Goal: Task Accomplishment & Management: Use online tool/utility

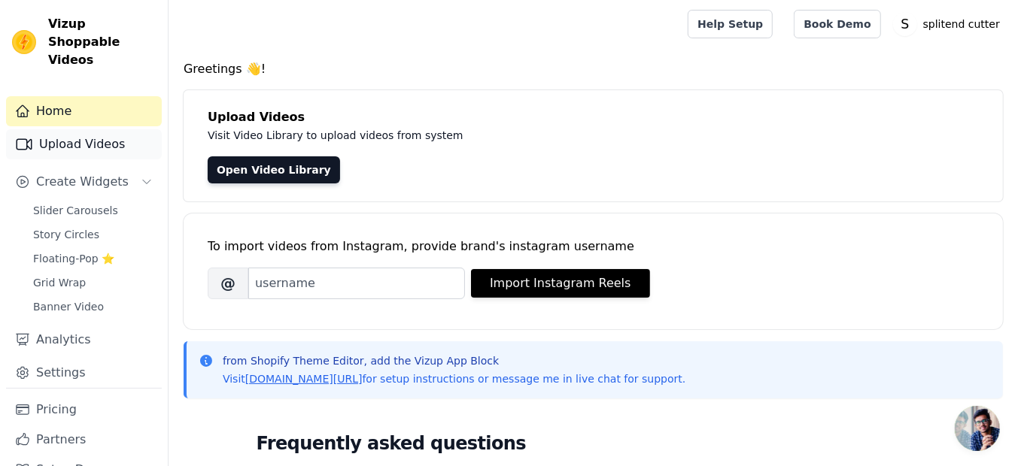
click at [74, 129] on link "Upload Videos" at bounding box center [84, 144] width 156 height 30
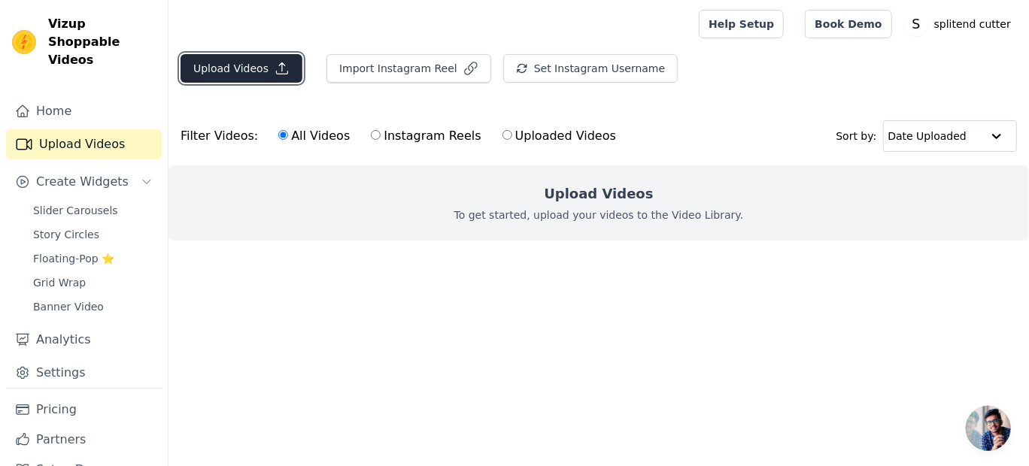
click at [245, 71] on button "Upload Videos" at bounding box center [242, 68] width 122 height 29
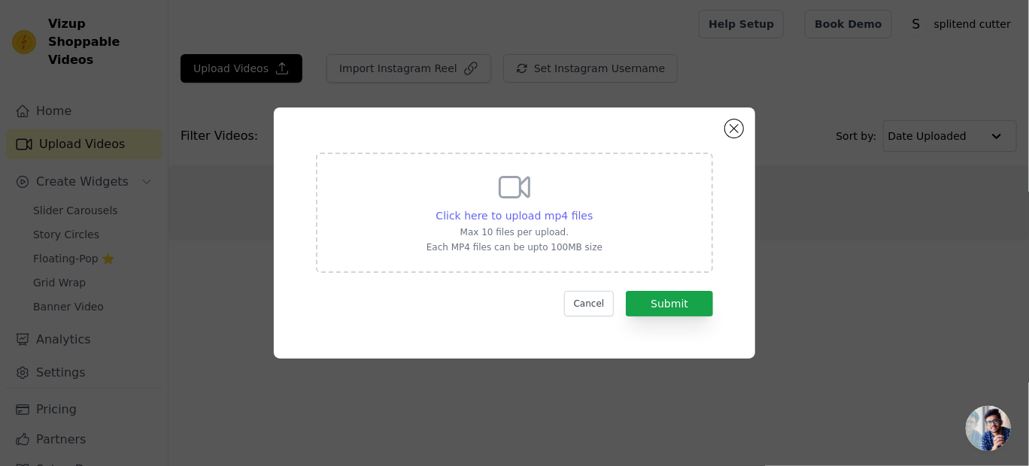
click at [522, 212] on span "Click here to upload mp4 files" at bounding box center [514, 216] width 157 height 12
click at [592, 208] on input "Click here to upload mp4 files Max 10 files per upload. Each MP4 files can be u…" at bounding box center [592, 208] width 1 height 1
type input "C:\fakepath\WhatsApp Video 2025-09-07 at 00.33.52_2f9e492c.mp4"
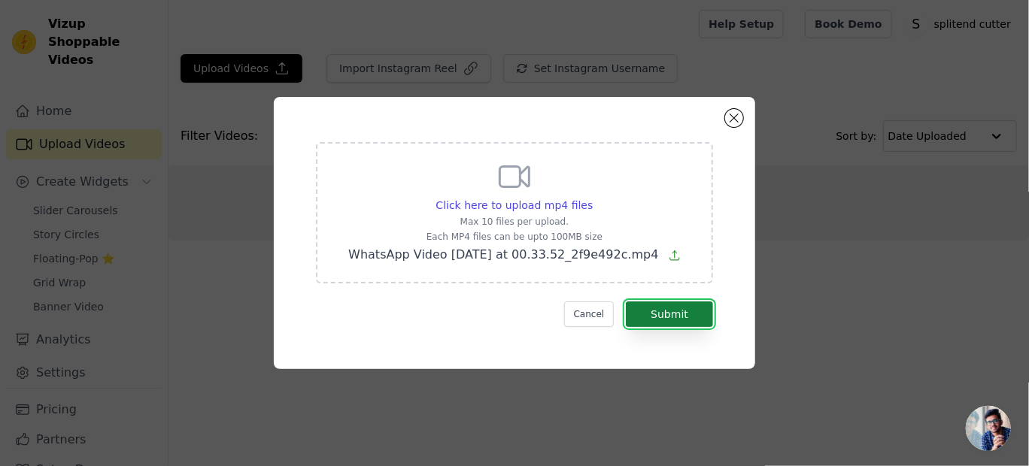
click at [683, 317] on button "Submit" at bounding box center [669, 315] width 87 height 26
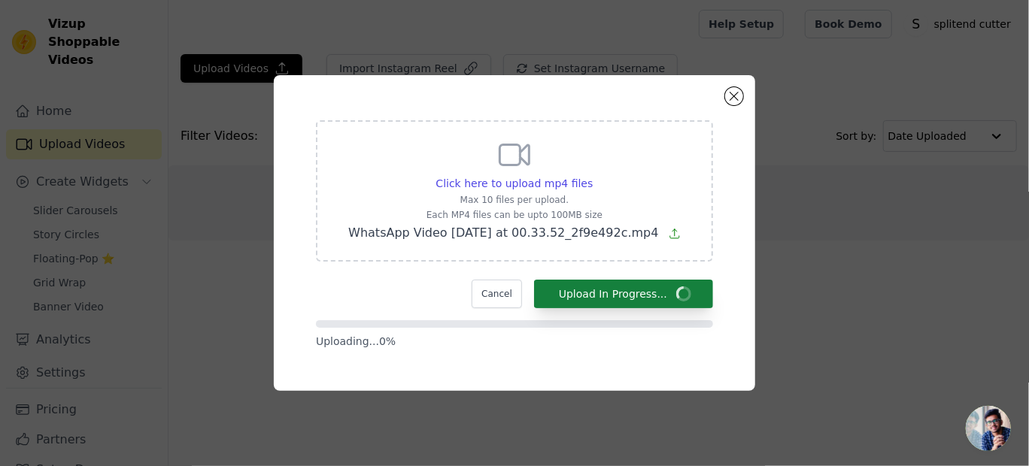
click at [683, 317] on form "Click here to upload mp4 files Max 10 files per upload. Each MP4 files can be u…" at bounding box center [514, 234] width 397 height 229
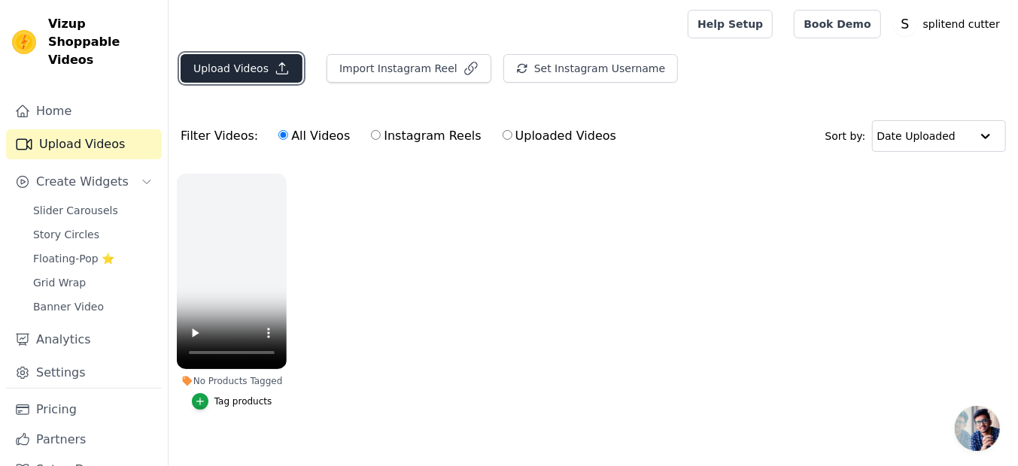
click at [277, 64] on icon "button" at bounding box center [282, 68] width 11 height 11
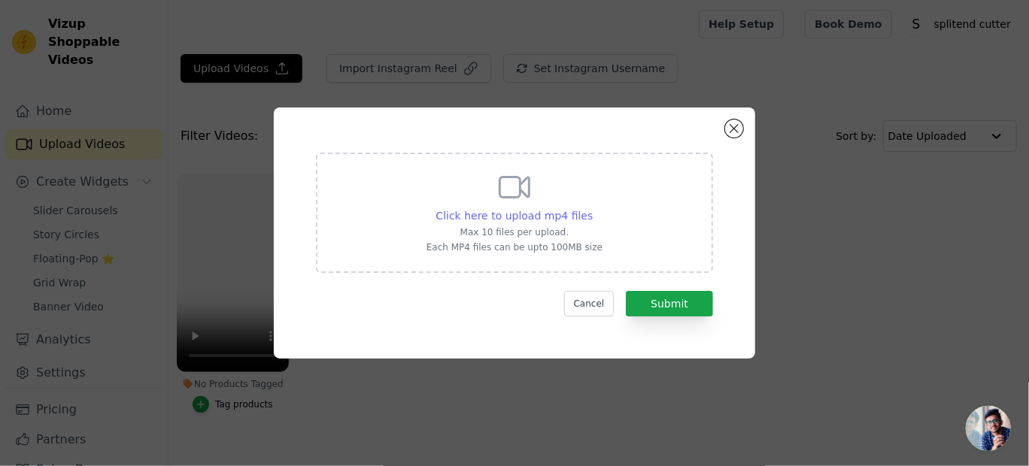
click at [515, 214] on span "Click here to upload mp4 files" at bounding box center [514, 216] width 157 height 12
click at [592, 208] on input "Click here to upload mp4 files Max 10 files per upload. Each MP4 files can be u…" at bounding box center [592, 208] width 1 height 1
type input "C:\fakepath\WhatsApp Video 2025-09-07 at 00.34.48_7afca54a.mp4"
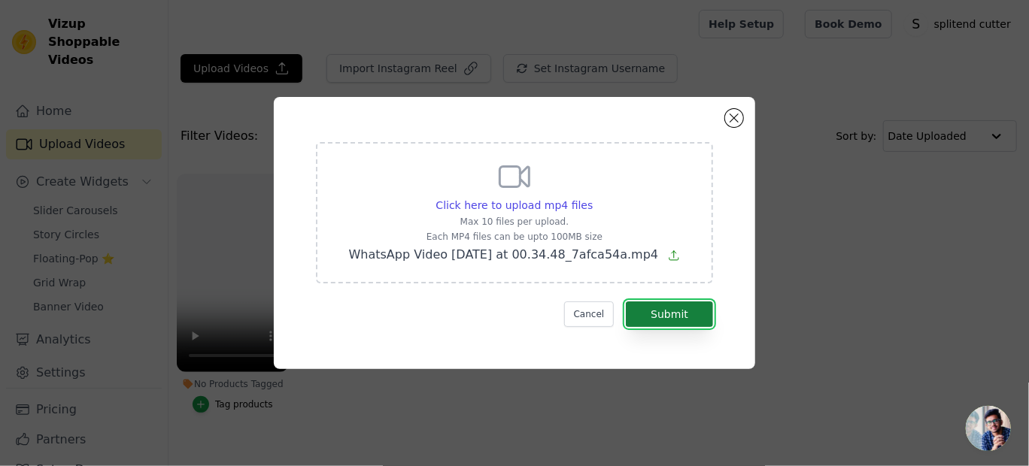
click at [660, 317] on button "Submit" at bounding box center [669, 315] width 87 height 26
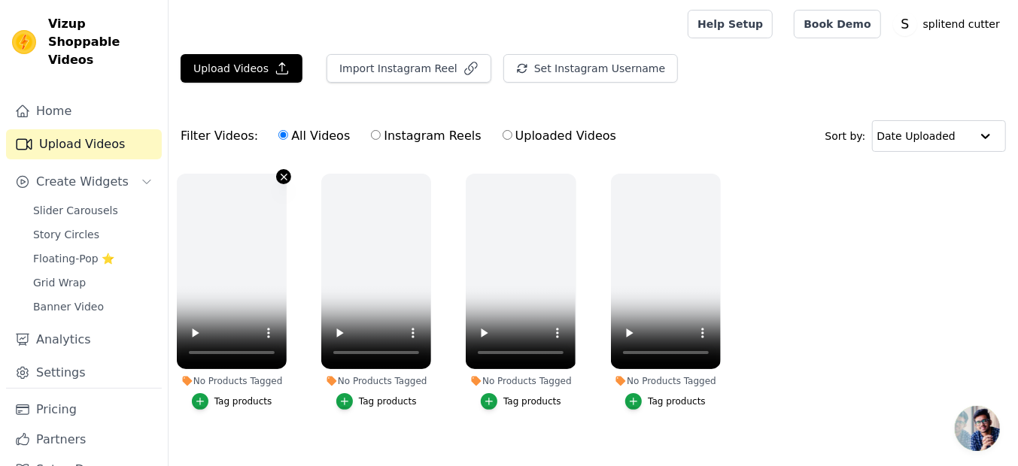
click at [284, 174] on icon "button" at bounding box center [283, 177] width 11 height 11
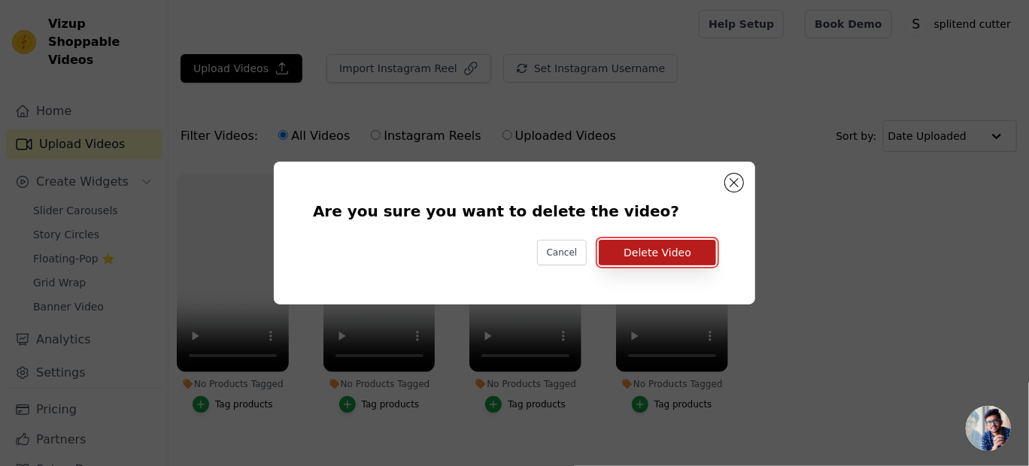
click at [648, 245] on button "Delete Video" at bounding box center [657, 253] width 117 height 26
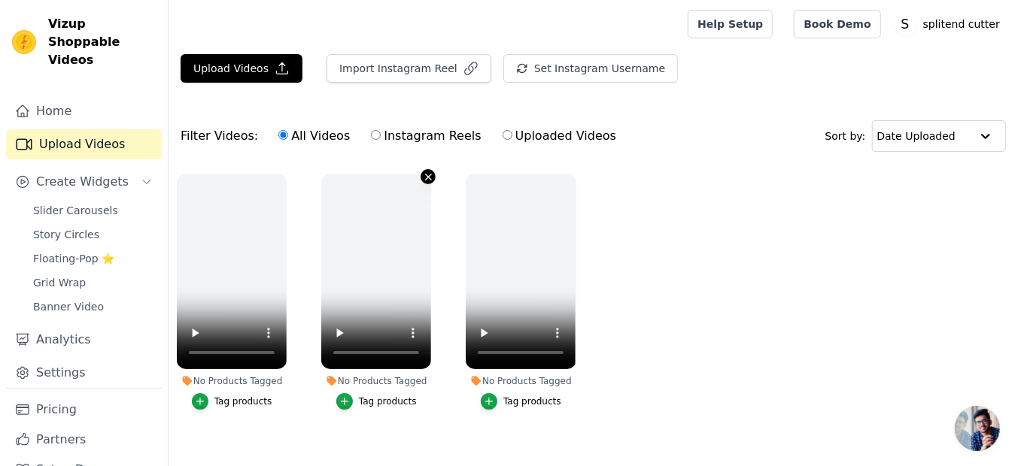
click at [427, 175] on icon "button" at bounding box center [428, 177] width 11 height 11
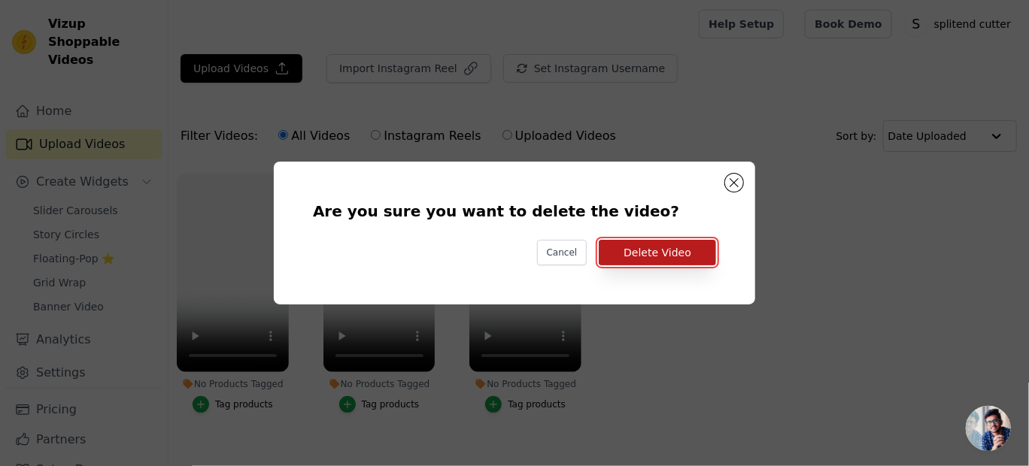
click at [641, 260] on button "Delete Video" at bounding box center [657, 253] width 117 height 26
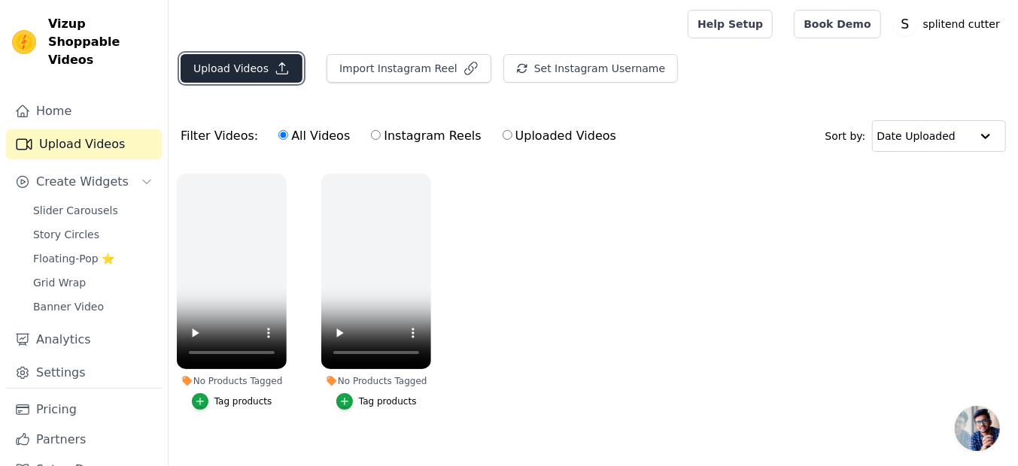
click at [254, 64] on button "Upload Videos" at bounding box center [242, 68] width 122 height 29
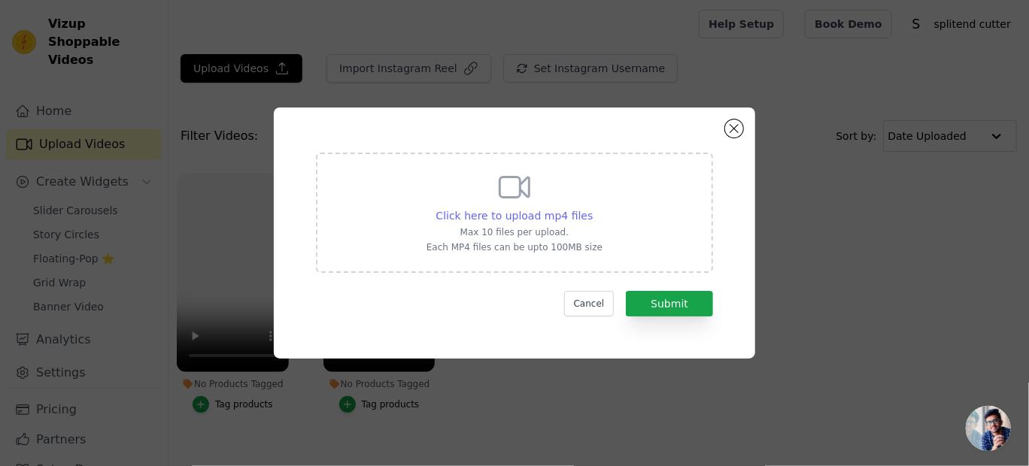
click at [483, 217] on span "Click here to upload mp4 files" at bounding box center [514, 216] width 157 height 12
click at [592, 208] on input "Click here to upload mp4 files Max 10 files per upload. Each MP4 files can be u…" at bounding box center [592, 208] width 1 height 1
type input "C:\fakepath\WhatsApp Video 2025-09-07 at 00.34.45_467a9c6f.mp4"
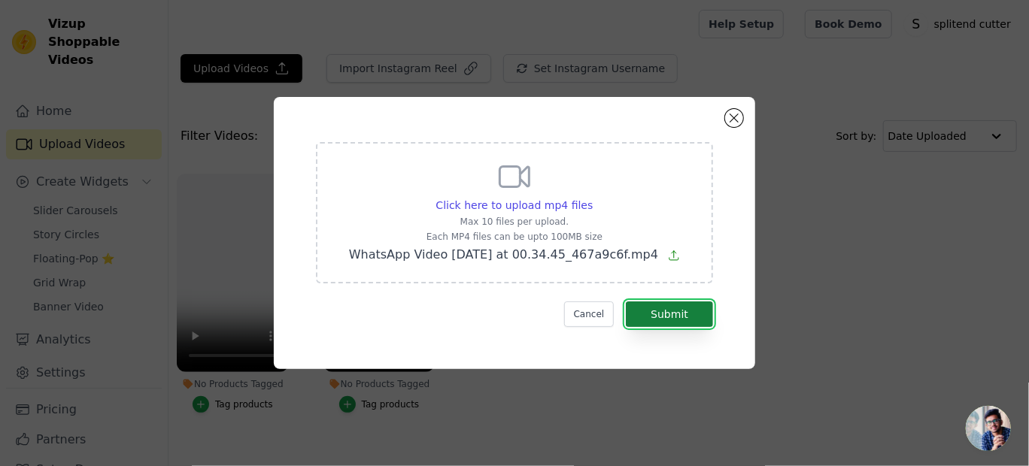
click at [654, 316] on button "Submit" at bounding box center [669, 315] width 87 height 26
click at [654, 316] on form "Click here to upload mp4 files Max 10 files per upload. Each MP4 files can be u…" at bounding box center [514, 234] width 397 height 185
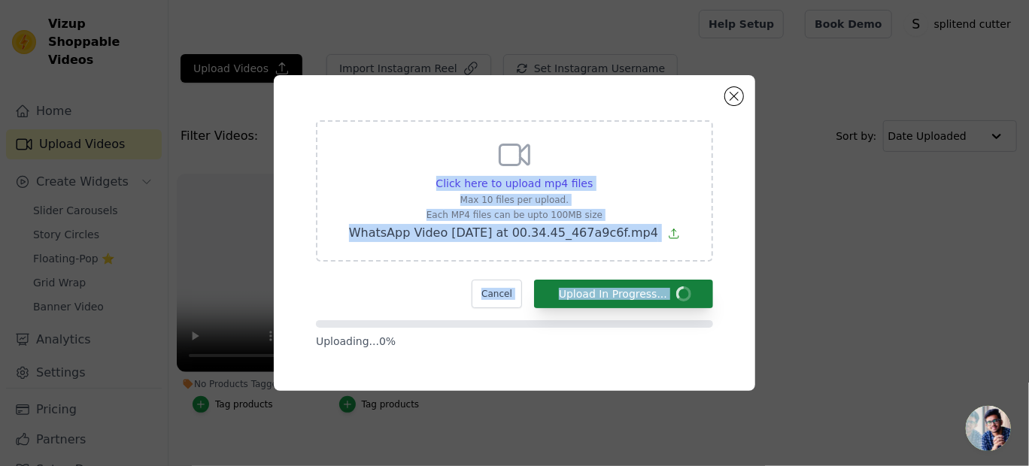
click at [654, 316] on form "Click here to upload mp4 files Max 10 files per upload. Each MP4 files can be u…" at bounding box center [514, 234] width 397 height 229
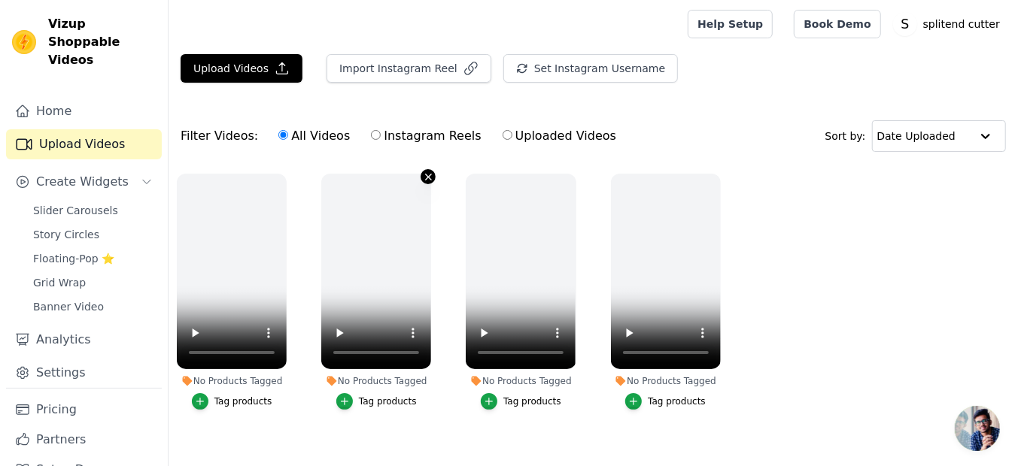
click at [427, 175] on icon "button" at bounding box center [428, 177] width 11 height 11
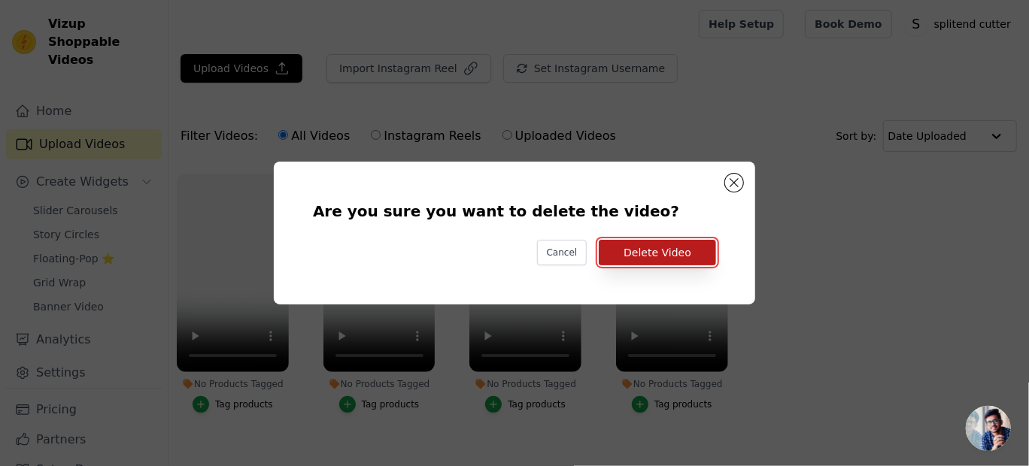
click at [647, 255] on button "Delete Video" at bounding box center [657, 253] width 117 height 26
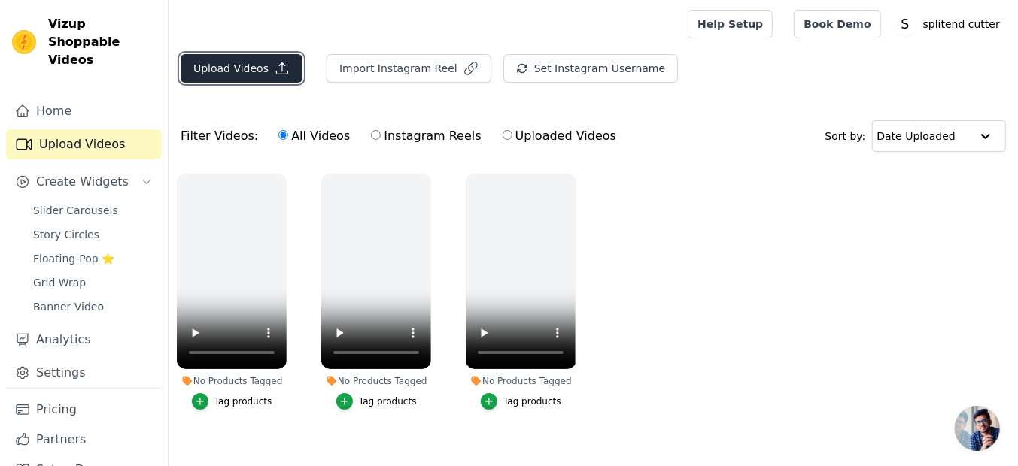
click at [263, 67] on button "Upload Videos" at bounding box center [242, 68] width 122 height 29
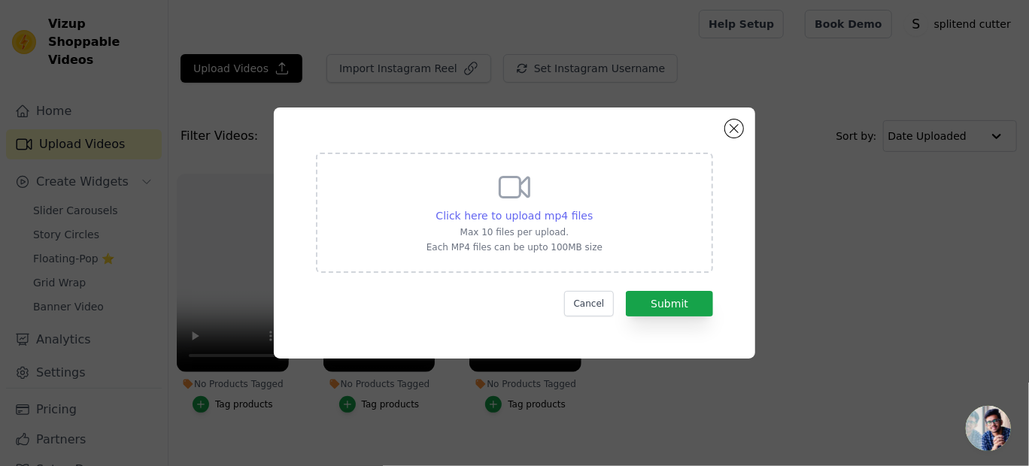
click at [497, 212] on span "Click here to upload mp4 files" at bounding box center [514, 216] width 157 height 12
click at [592, 208] on input "Click here to upload mp4 files Max 10 files per upload. Each MP4 files can be u…" at bounding box center [592, 208] width 1 height 1
type input "C:\fakepath\WhatsApp Video 2025-09-07 at 00.34.47_17d4bea7.mp4"
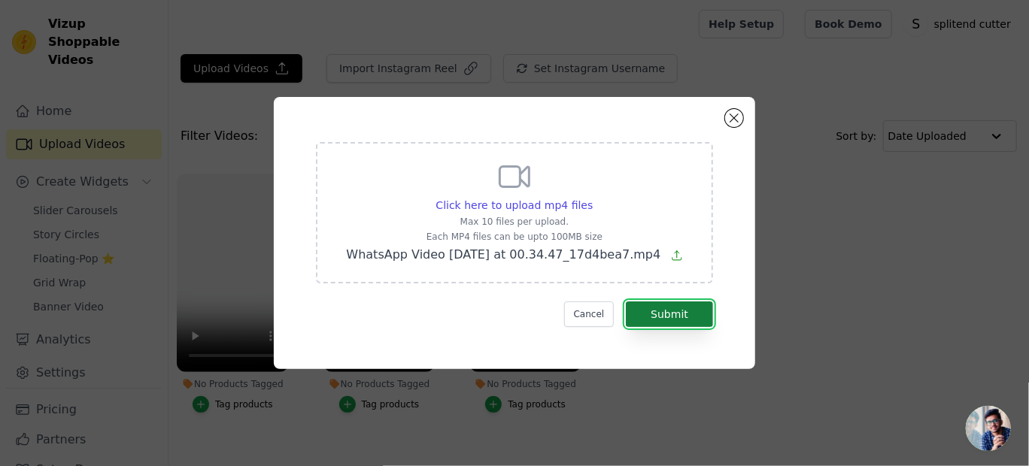
click at [675, 314] on button "Submit" at bounding box center [669, 315] width 87 height 26
click at [542, 303] on div "Cancel Submit" at bounding box center [514, 315] width 397 height 26
click at [679, 306] on button "Submit" at bounding box center [669, 315] width 87 height 26
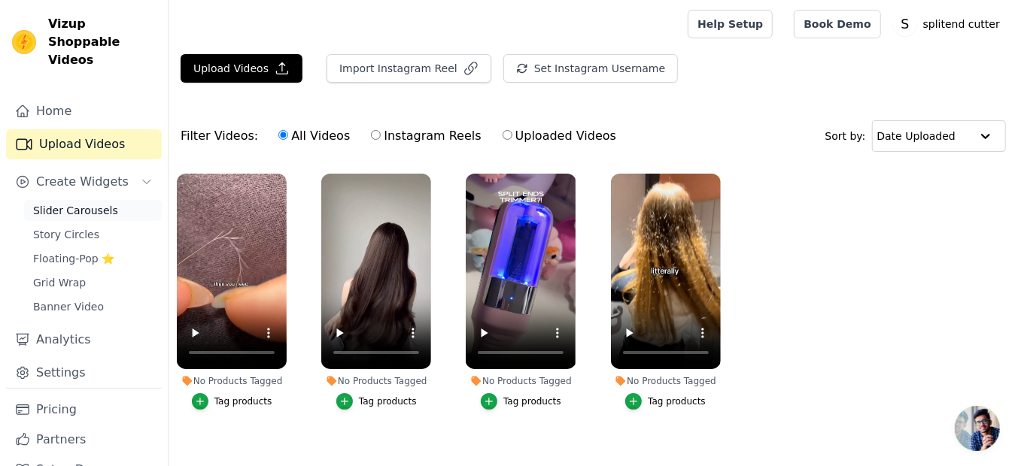
click at [104, 203] on span "Slider Carousels" at bounding box center [75, 210] width 85 height 15
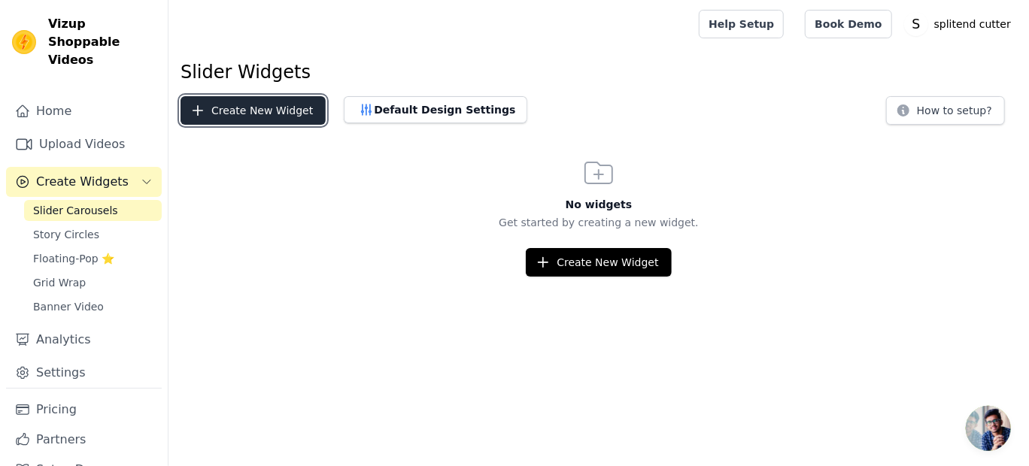
click at [255, 113] on button "Create New Widget" at bounding box center [253, 110] width 145 height 29
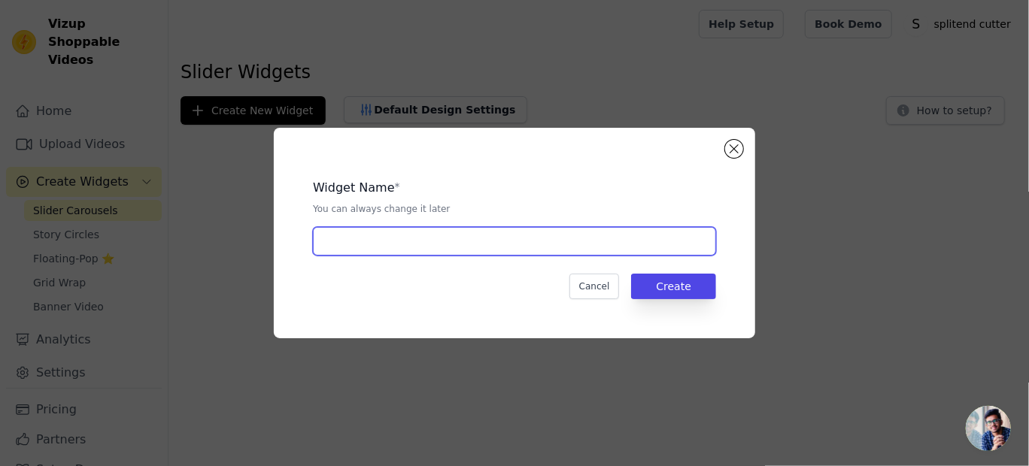
click at [436, 251] on input "text" at bounding box center [514, 241] width 403 height 29
type input "xyz"
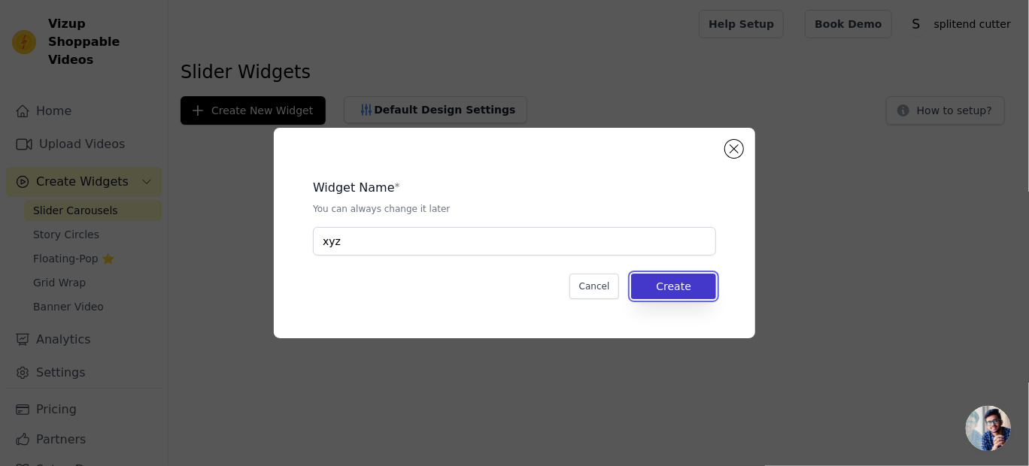
click at [706, 287] on button "Create" at bounding box center [673, 287] width 85 height 26
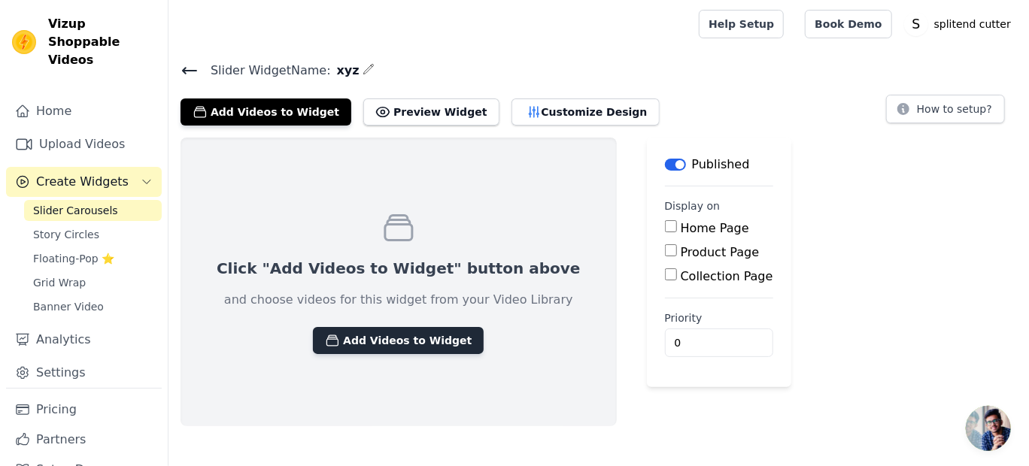
click at [394, 340] on button "Add Videos to Widget" at bounding box center [398, 340] width 171 height 27
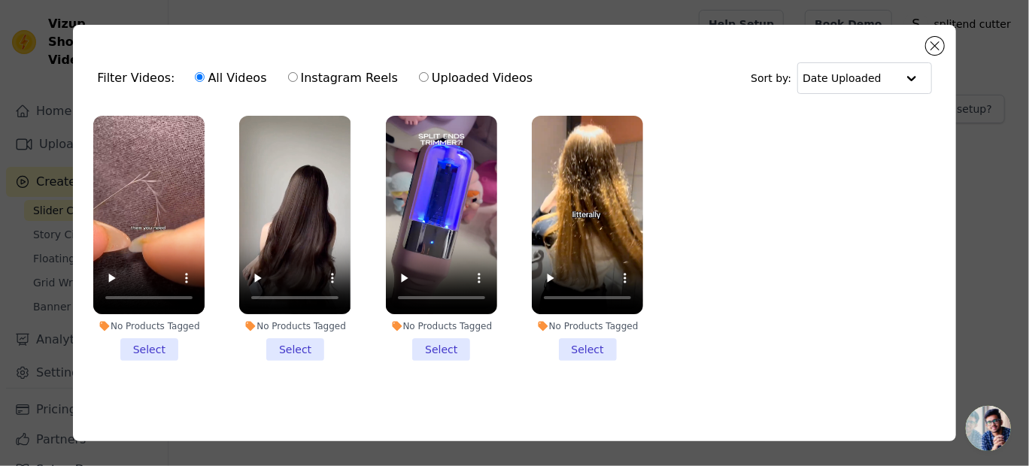
click at [159, 345] on li "No Products Tagged Select" at bounding box center [148, 238] width 111 height 245
click at [0, 0] on input "No Products Tagged Select" at bounding box center [0, 0] width 0 height 0
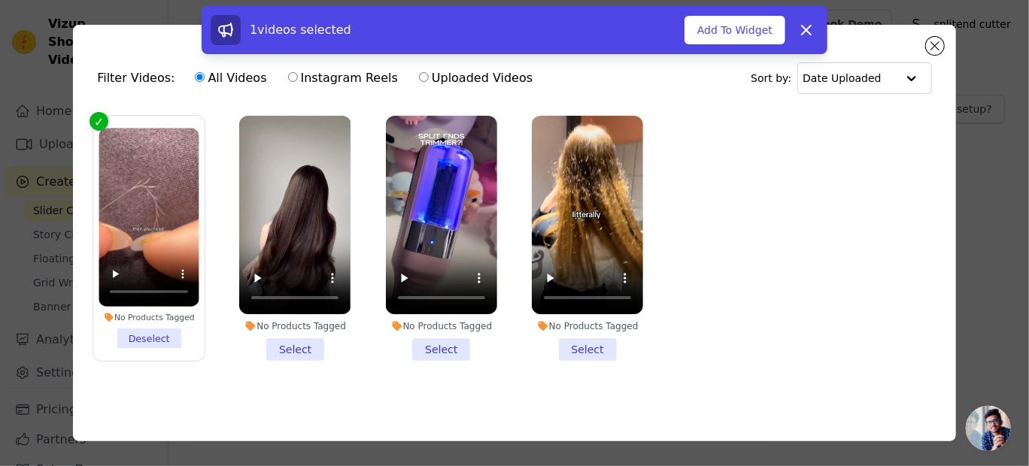
click at [295, 348] on li "No Products Tagged Select" at bounding box center [294, 238] width 111 height 245
click at [0, 0] on input "No Products Tagged Select" at bounding box center [0, 0] width 0 height 0
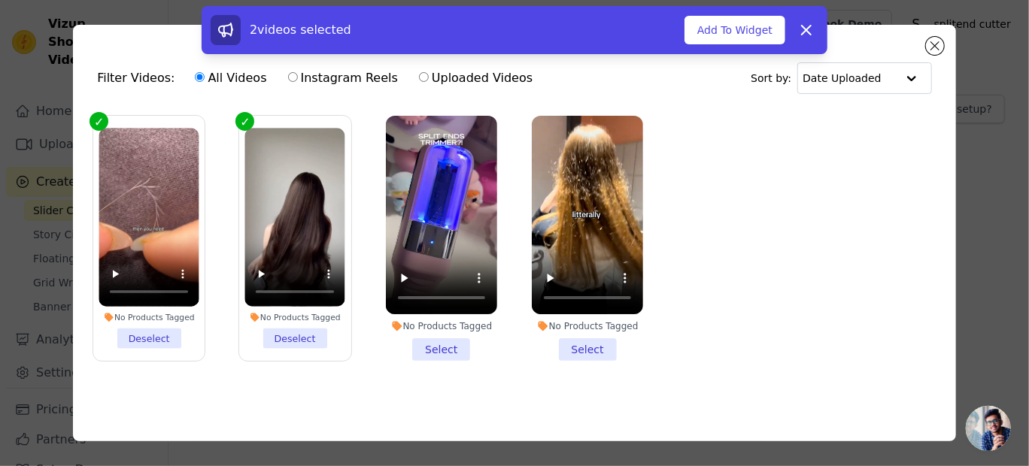
click at [446, 345] on li "No Products Tagged Select" at bounding box center [441, 238] width 111 height 245
click at [0, 0] on input "No Products Tagged Select" at bounding box center [0, 0] width 0 height 0
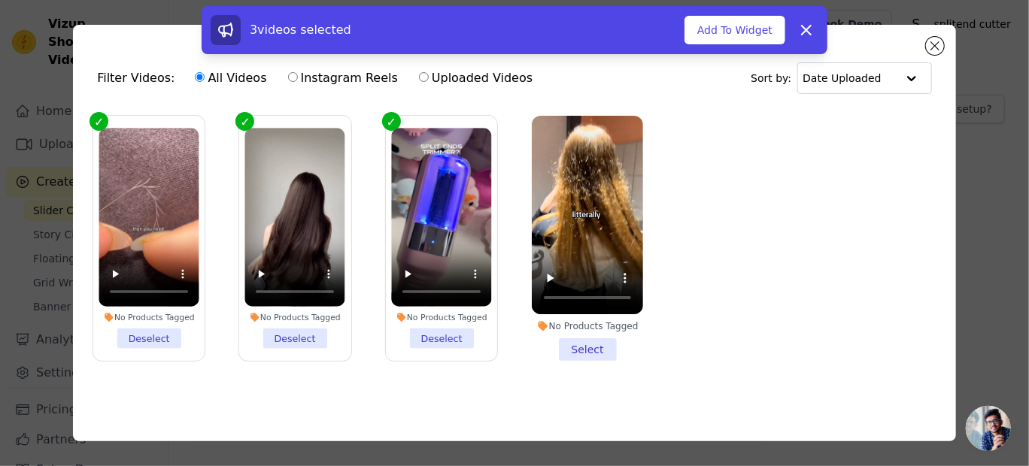
click at [578, 353] on li "No Products Tagged Select" at bounding box center [587, 238] width 111 height 245
click at [0, 0] on input "No Products Tagged Select" at bounding box center [0, 0] width 0 height 0
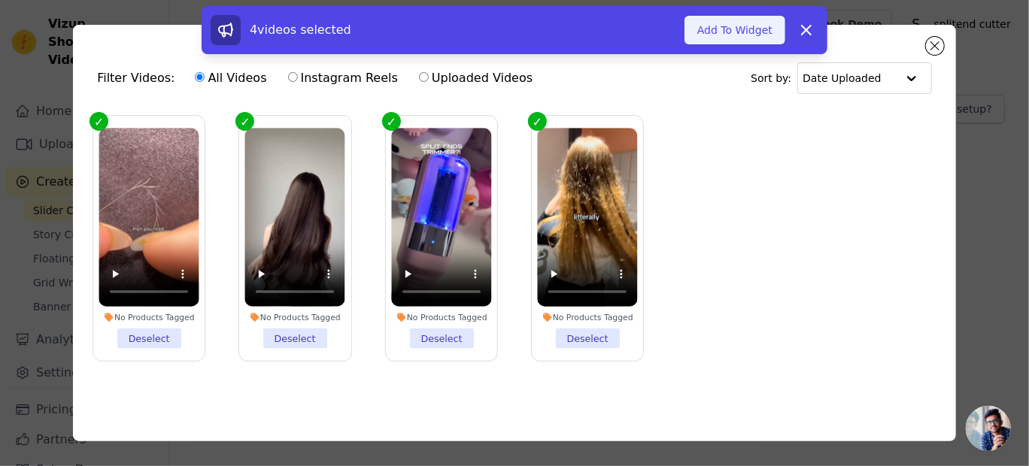
click at [718, 24] on button "Add To Widget" at bounding box center [735, 30] width 101 height 29
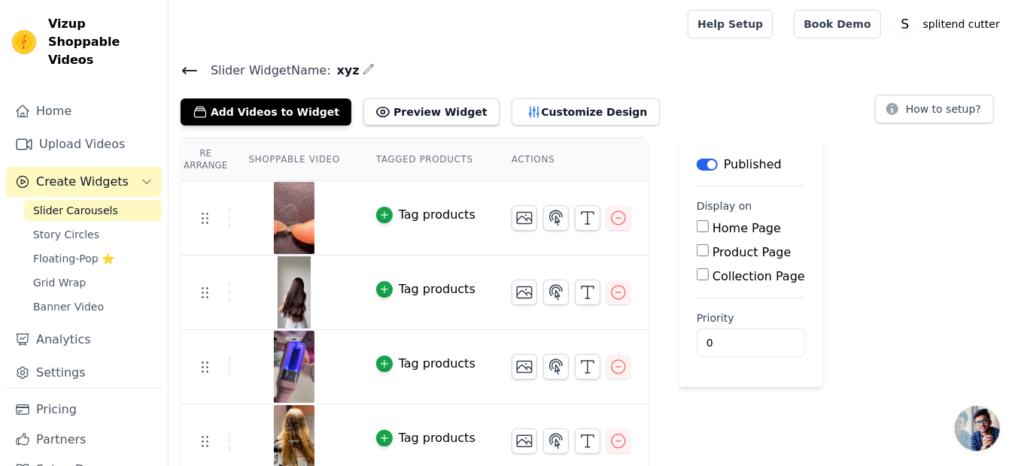
click at [712, 253] on label "Product Page" at bounding box center [751, 252] width 79 height 14
click at [706, 253] on input "Product Page" at bounding box center [703, 251] width 12 height 12
checkbox input "true"
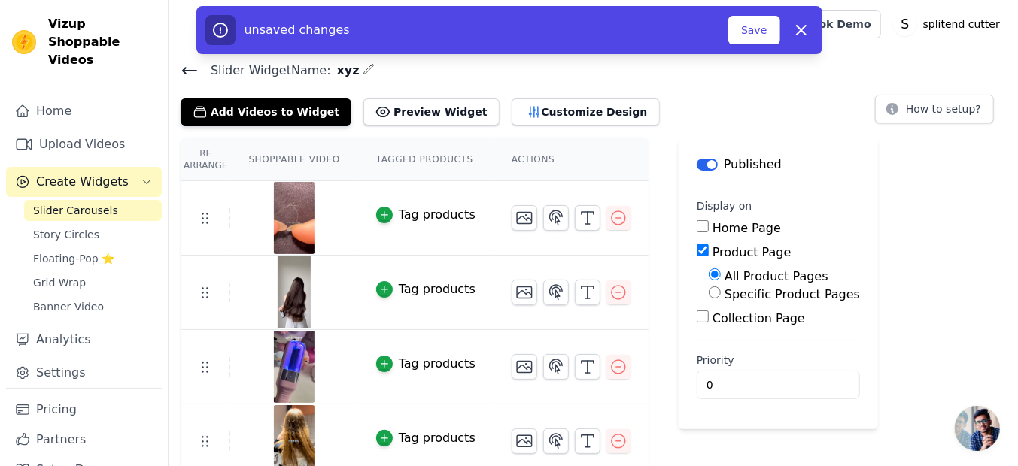
scroll to position [11, 0]
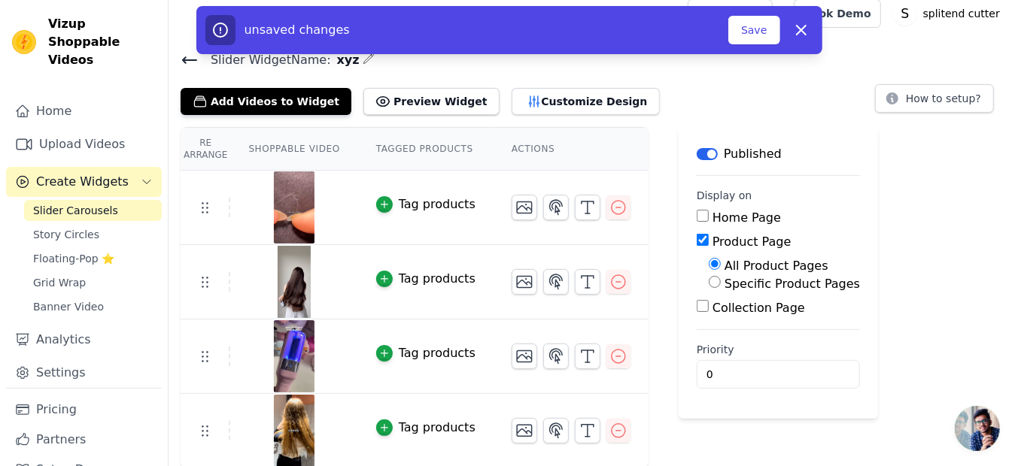
click at [709, 280] on input "Specific Product Pages" at bounding box center [715, 282] width 12 height 12
radio input "true"
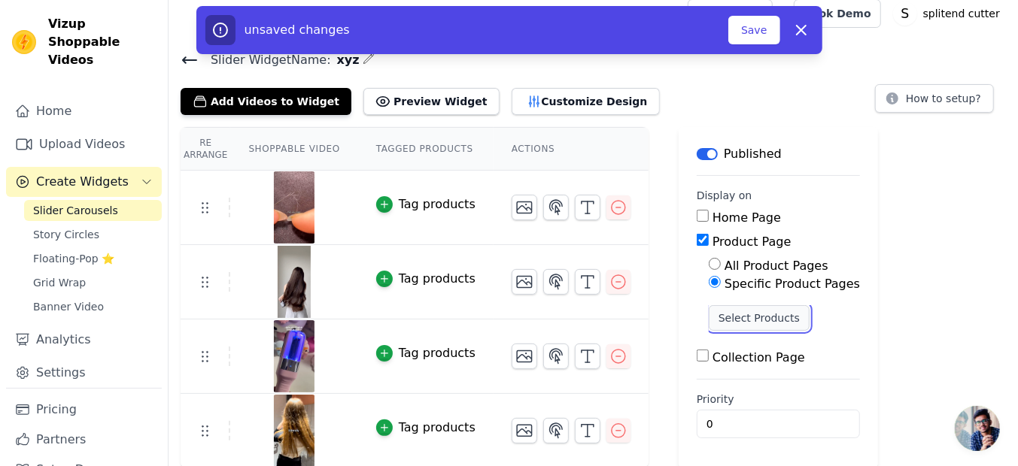
click at [737, 322] on button "Select Products" at bounding box center [759, 318] width 101 height 26
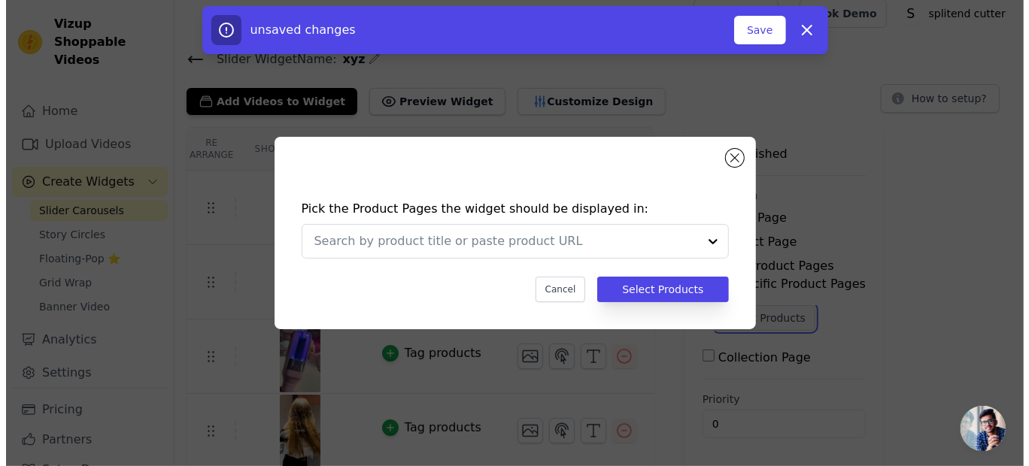
scroll to position [0, 0]
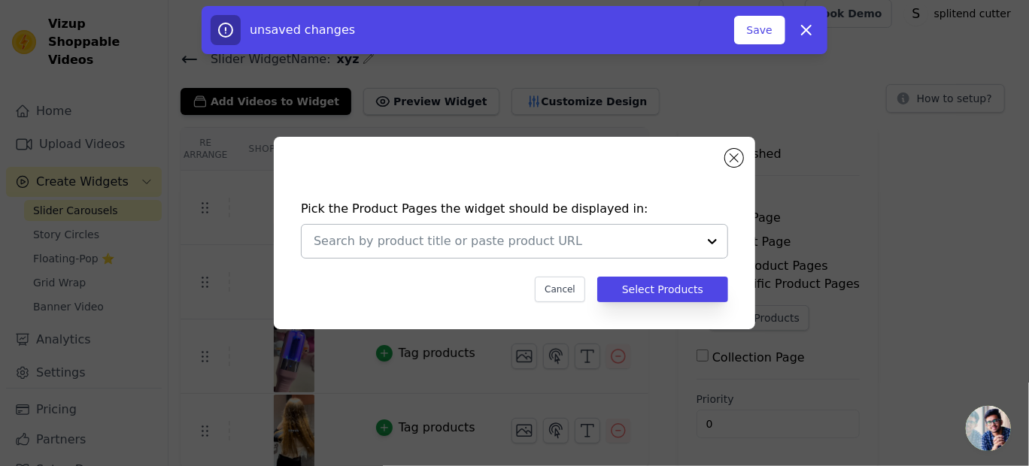
click at [713, 239] on div at bounding box center [712, 241] width 30 height 33
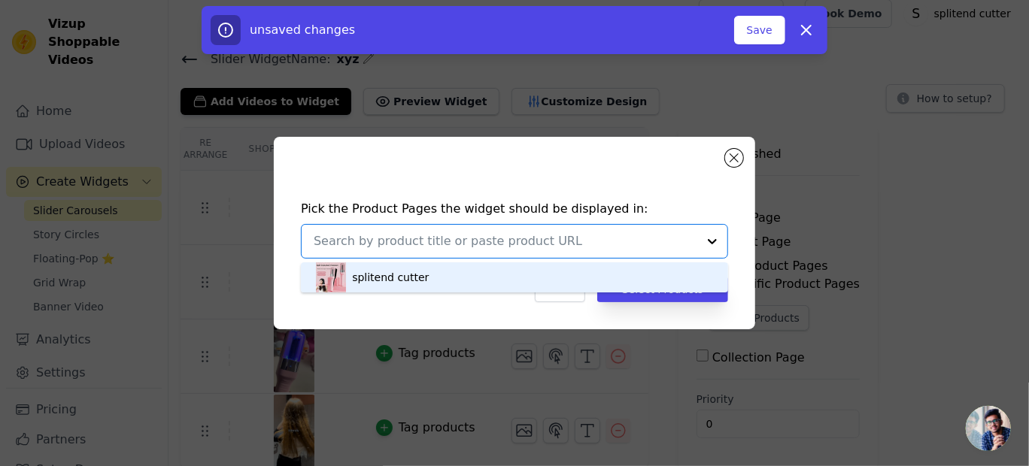
click at [525, 268] on div "splitend cutter" at bounding box center [514, 278] width 397 height 30
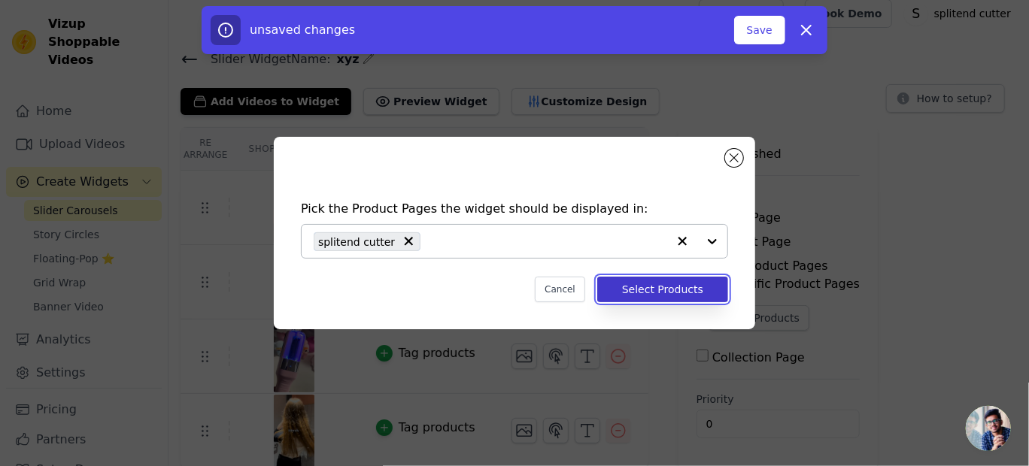
click at [685, 289] on button "Select Products" at bounding box center [662, 290] width 131 height 26
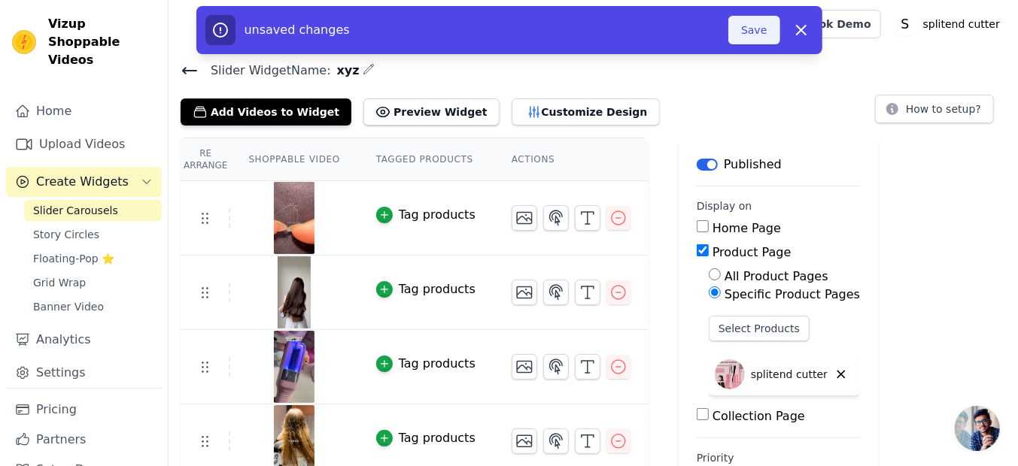
click at [758, 34] on button "Save" at bounding box center [753, 30] width 51 height 29
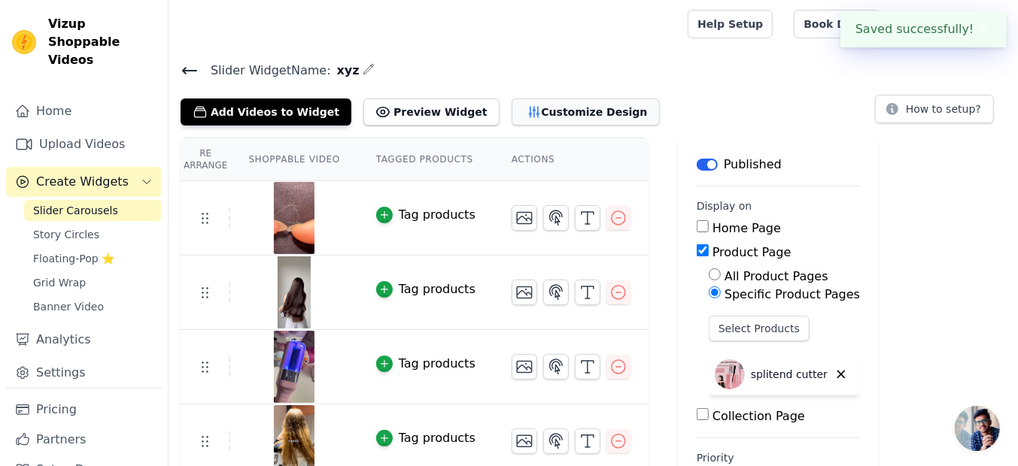
click at [529, 111] on button "Customize Design" at bounding box center [586, 112] width 148 height 27
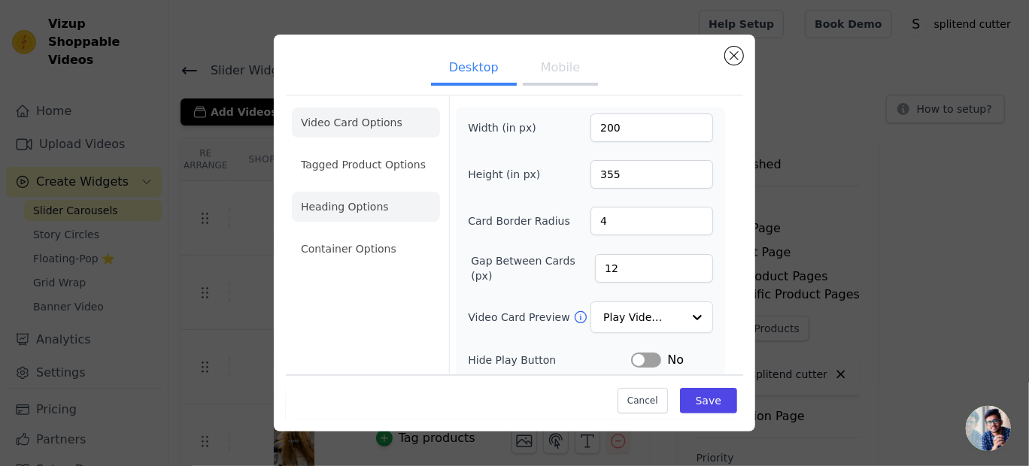
click at [351, 202] on li "Heading Options" at bounding box center [366, 207] width 148 height 30
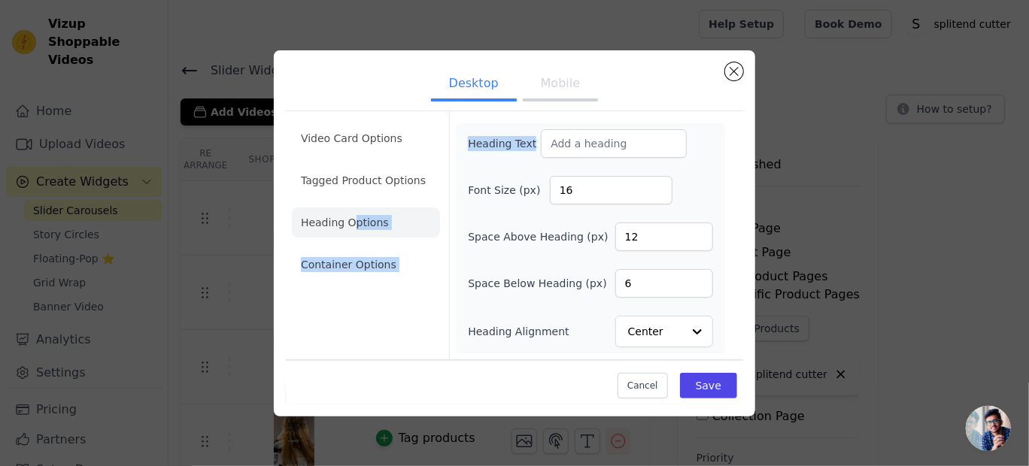
drag, startPoint x: 351, startPoint y: 202, endPoint x: 595, endPoint y: 140, distance: 251.6
click at [595, 140] on div "Video Card Options Tagged Product Options Heading Options Container Options Hea…" at bounding box center [514, 235] width 457 height 249
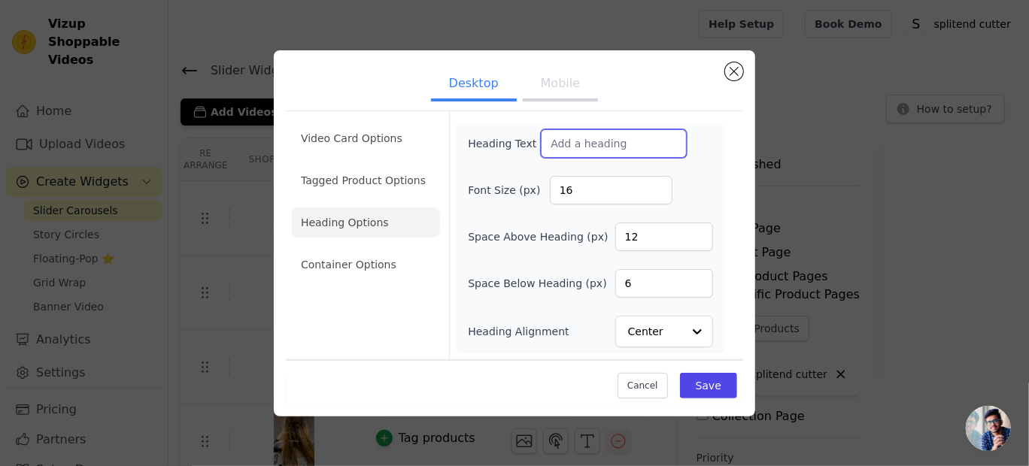
click at [601, 148] on input "Heading Text" at bounding box center [614, 143] width 146 height 29
click at [582, 147] on input "Heading Text" at bounding box center [614, 143] width 146 height 29
type input "See it in action !"
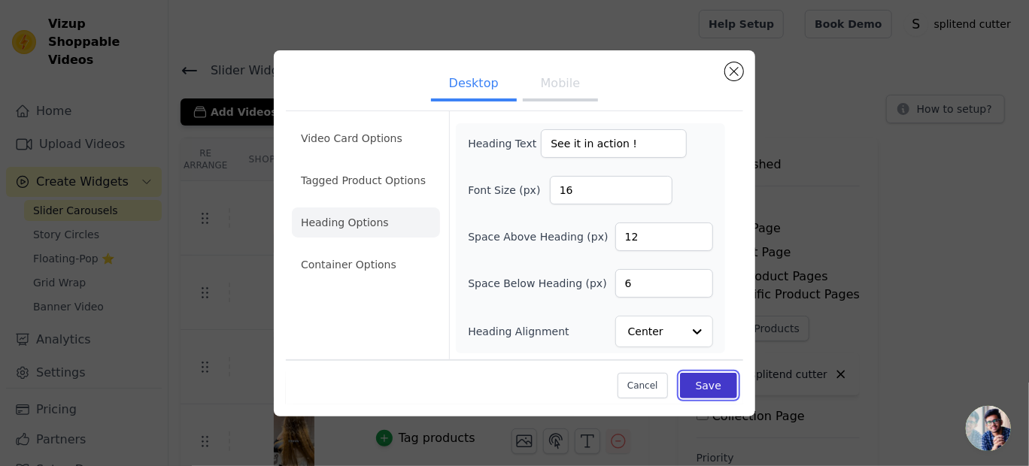
click at [699, 382] on button "Save" at bounding box center [708, 386] width 57 height 26
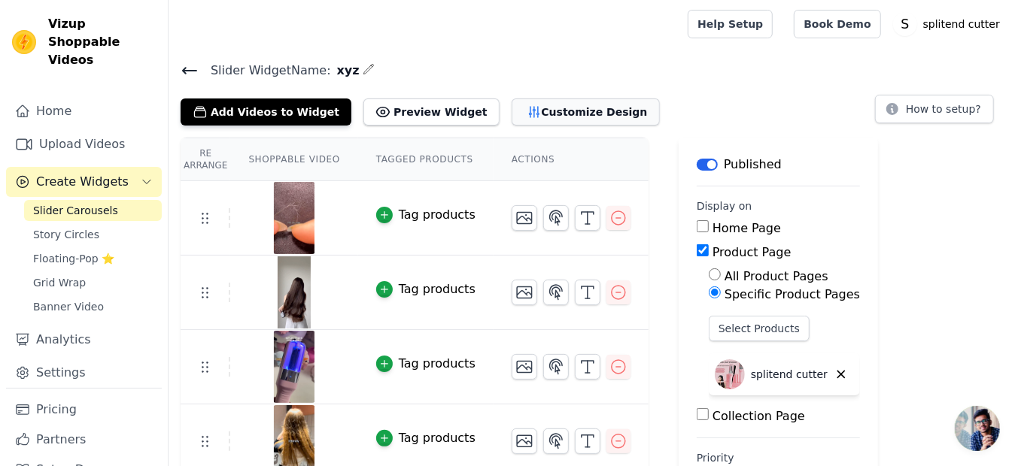
click at [576, 110] on button "Customize Design" at bounding box center [586, 112] width 148 height 27
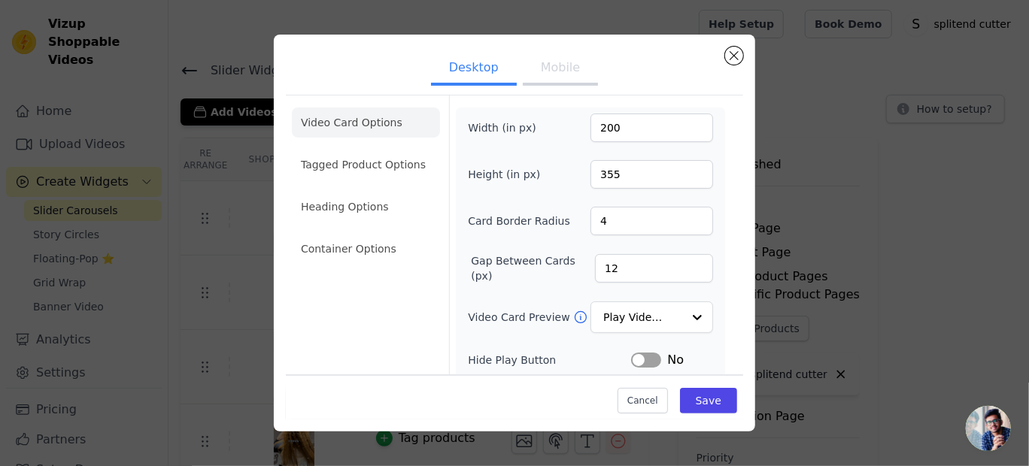
click at [551, 70] on button "Mobile" at bounding box center [560, 69] width 75 height 33
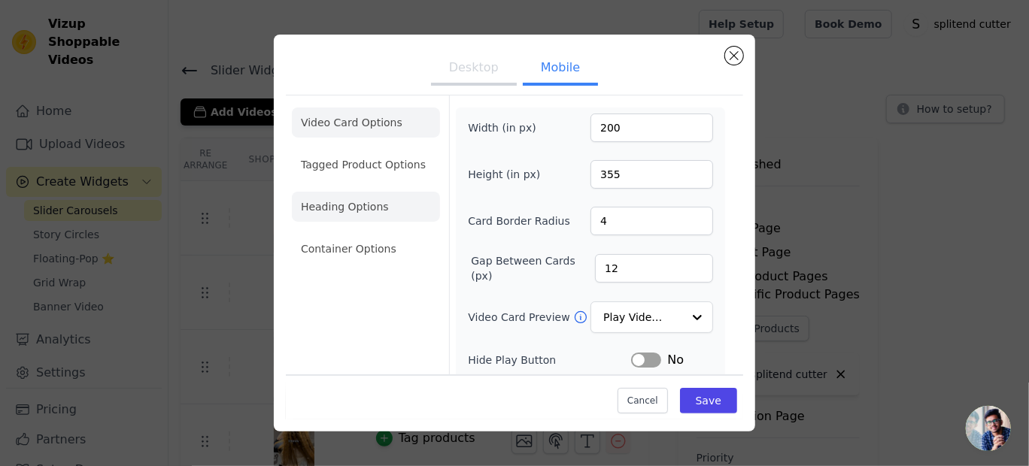
click at [366, 195] on li "Heading Options" at bounding box center [366, 207] width 148 height 30
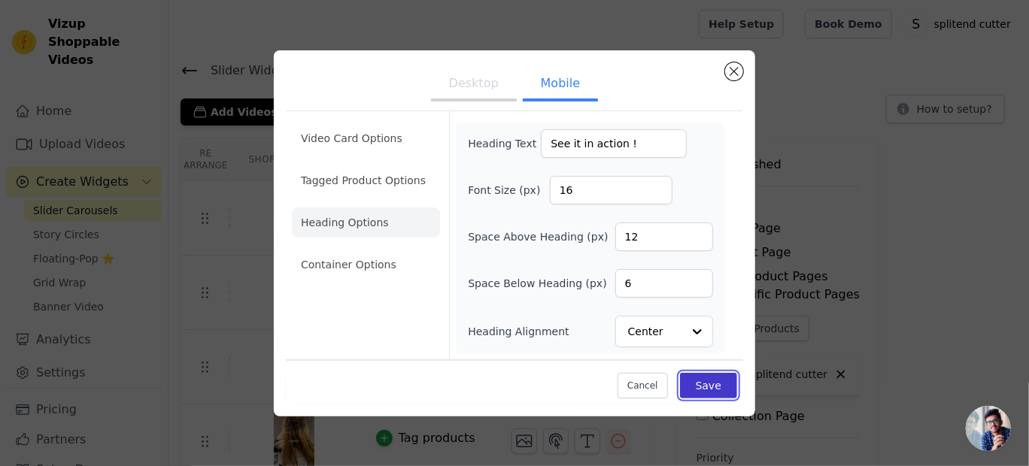
click at [710, 387] on button "Save" at bounding box center [708, 386] width 57 height 26
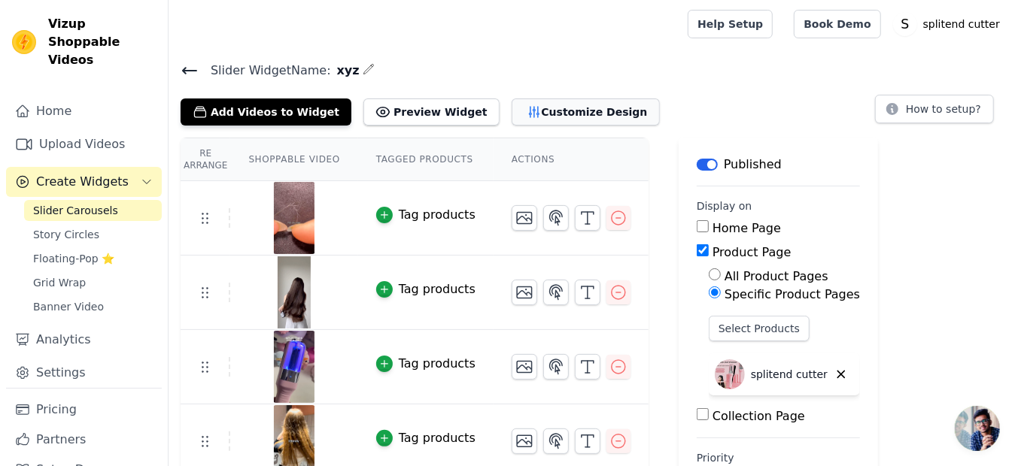
click at [551, 115] on button "Customize Design" at bounding box center [586, 112] width 148 height 27
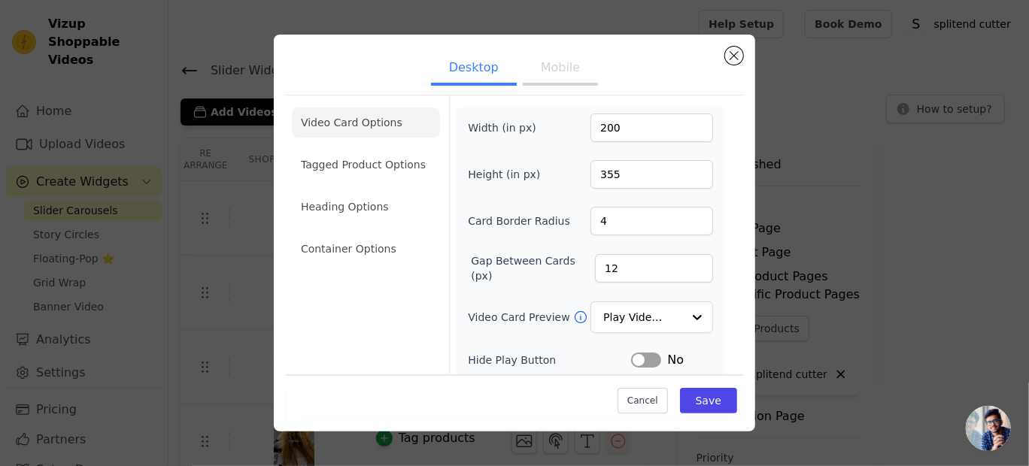
click at [540, 81] on button "Mobile" at bounding box center [560, 69] width 75 height 33
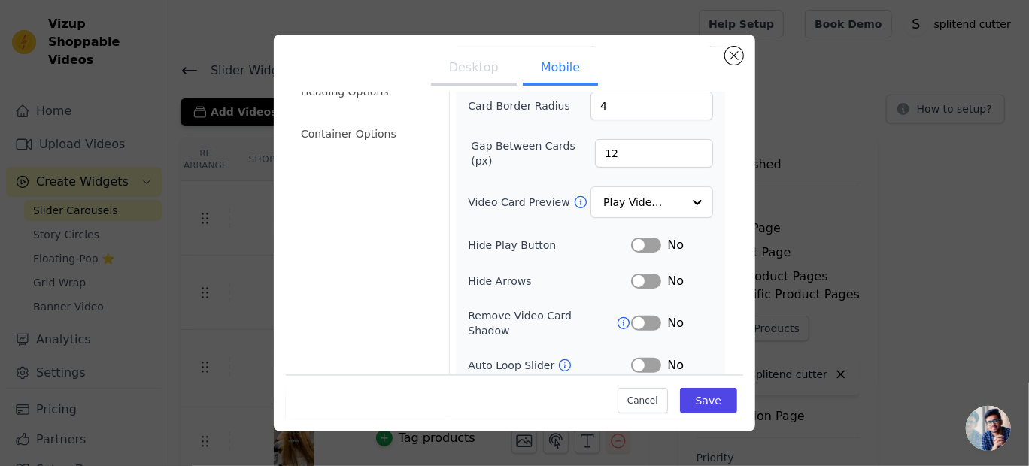
scroll to position [127, 0]
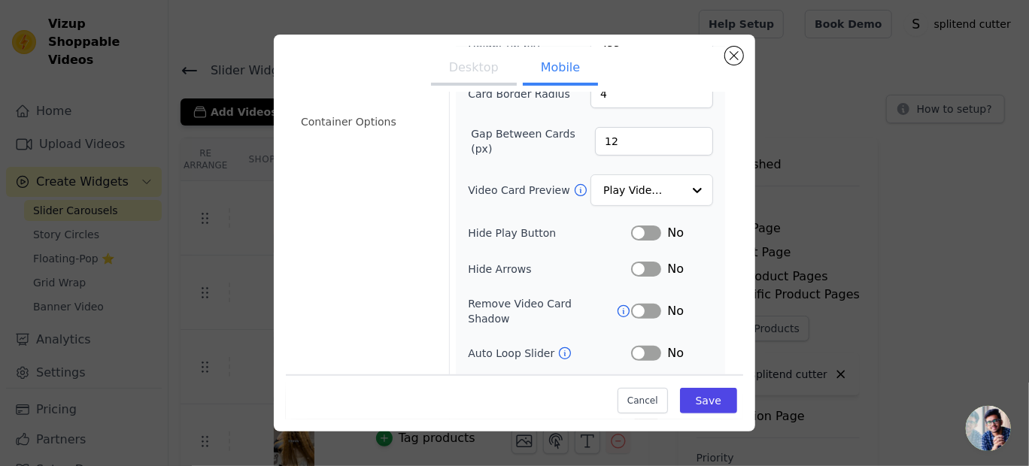
click at [647, 229] on button "Label" at bounding box center [646, 233] width 30 height 15
click at [642, 266] on button "Label" at bounding box center [646, 269] width 30 height 15
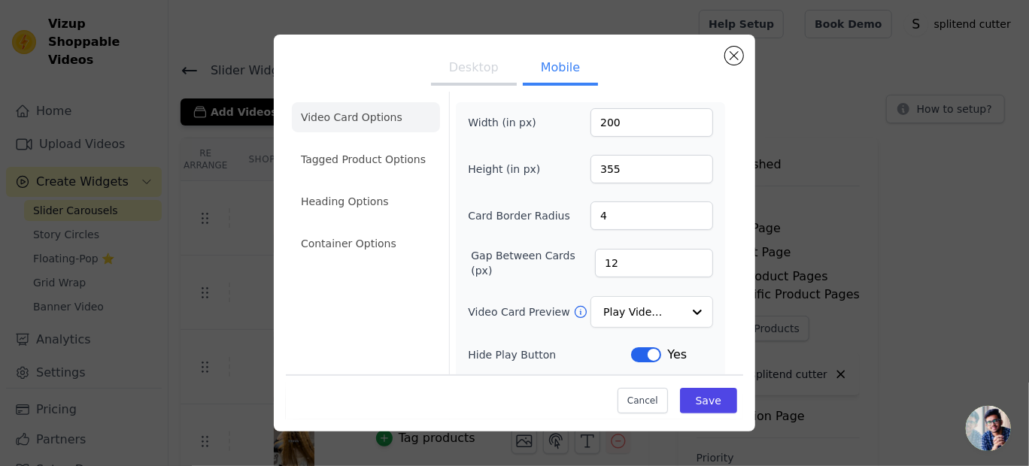
scroll to position [0, 0]
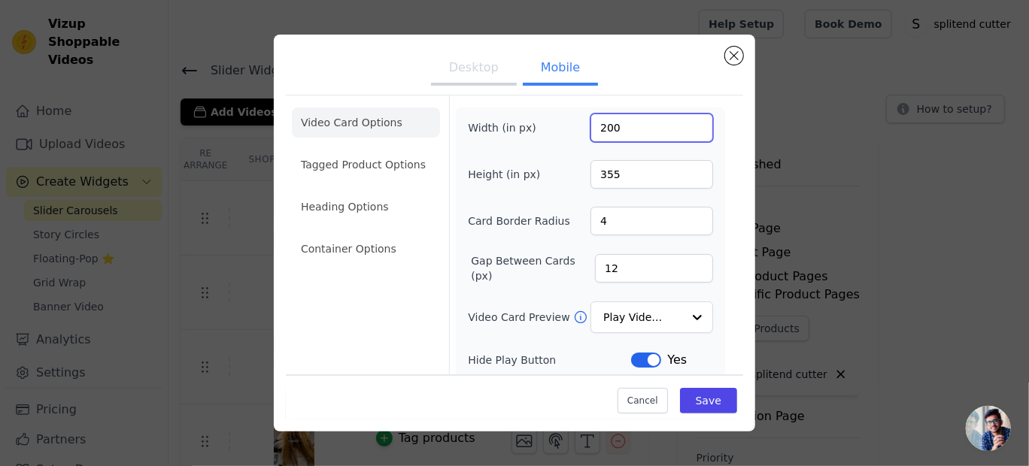
click at [618, 128] on input "200" at bounding box center [652, 128] width 123 height 29
drag, startPoint x: 591, startPoint y: 126, endPoint x: 641, endPoint y: 137, distance: 50.8
click at [641, 137] on input "200" at bounding box center [652, 128] width 123 height 29
drag, startPoint x: 597, startPoint y: 129, endPoint x: 610, endPoint y: 115, distance: 19.7
click at [610, 115] on input "90" at bounding box center [652, 128] width 123 height 29
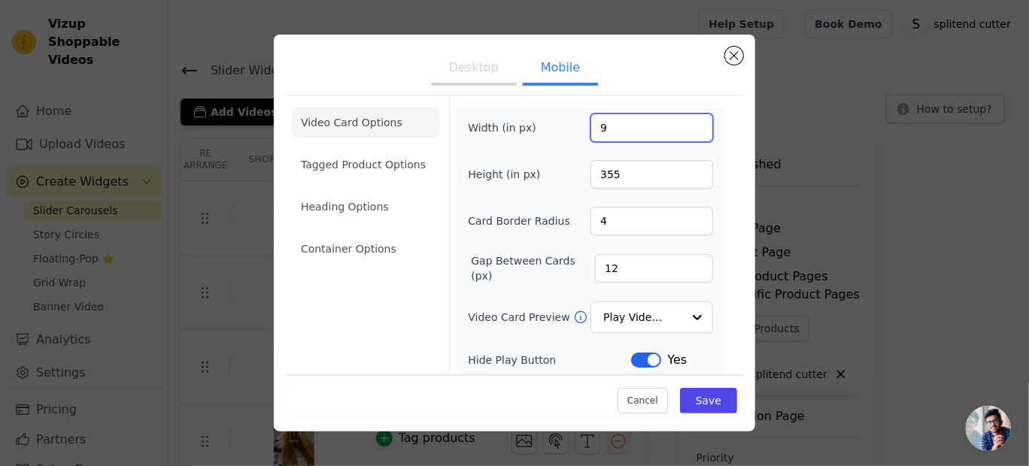
drag, startPoint x: 596, startPoint y: 123, endPoint x: 562, endPoint y: 126, distance: 34.1
click at [562, 126] on div "Width (in px) 9" at bounding box center [590, 128] width 245 height 29
type input "90"
click at [594, 125] on input "90" at bounding box center [652, 128] width 123 height 29
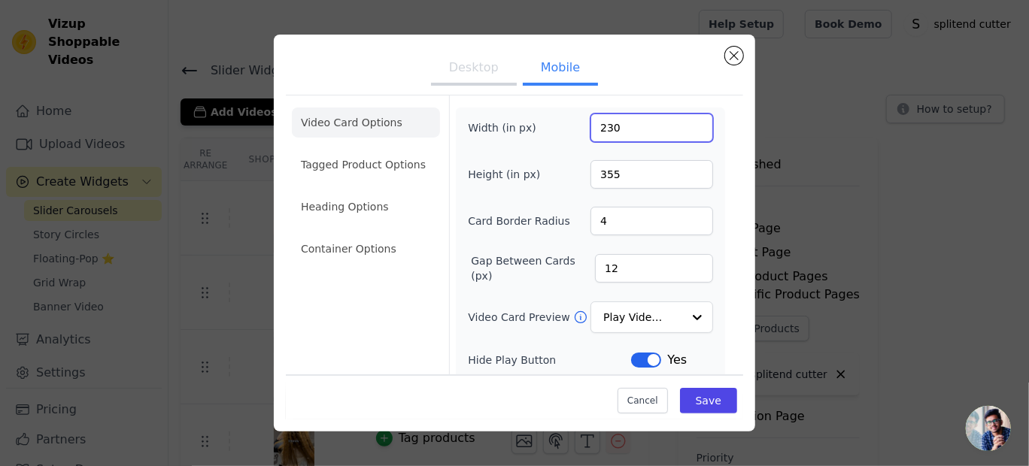
type input "230"
click at [618, 165] on input "355" at bounding box center [652, 174] width 123 height 29
drag, startPoint x: 591, startPoint y: 172, endPoint x: 627, endPoint y: 173, distance: 36.1
click at [627, 173] on input "355" at bounding box center [652, 174] width 123 height 29
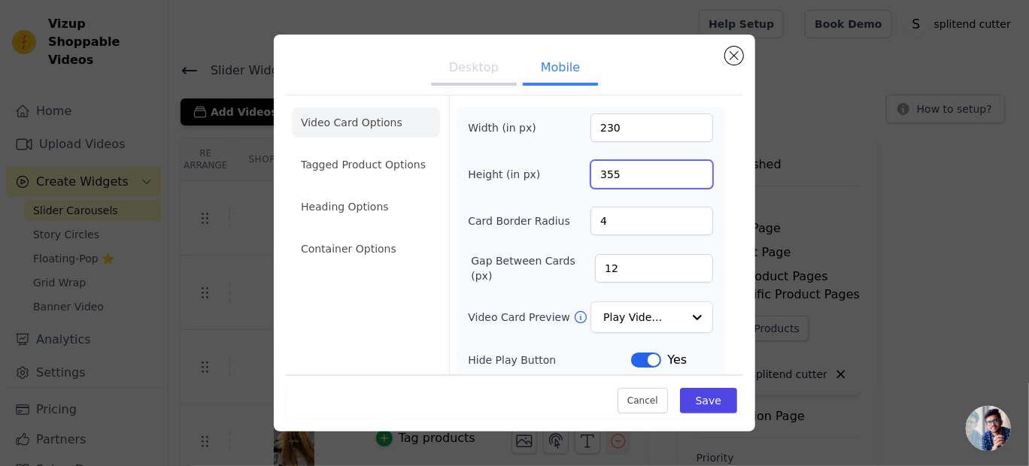
type input "160"
click at [601, 166] on input "160" at bounding box center [652, 174] width 123 height 29
drag, startPoint x: 592, startPoint y: 172, endPoint x: 633, endPoint y: 169, distance: 40.7
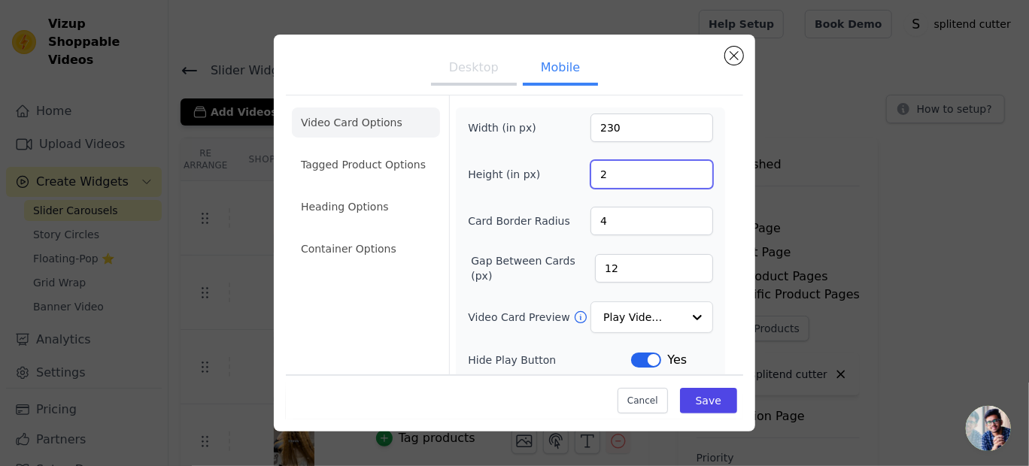
click at [633, 169] on input "2" at bounding box center [652, 174] width 123 height 29
type input "160"
click at [600, 172] on input "160" at bounding box center [652, 174] width 123 height 29
type input "345"
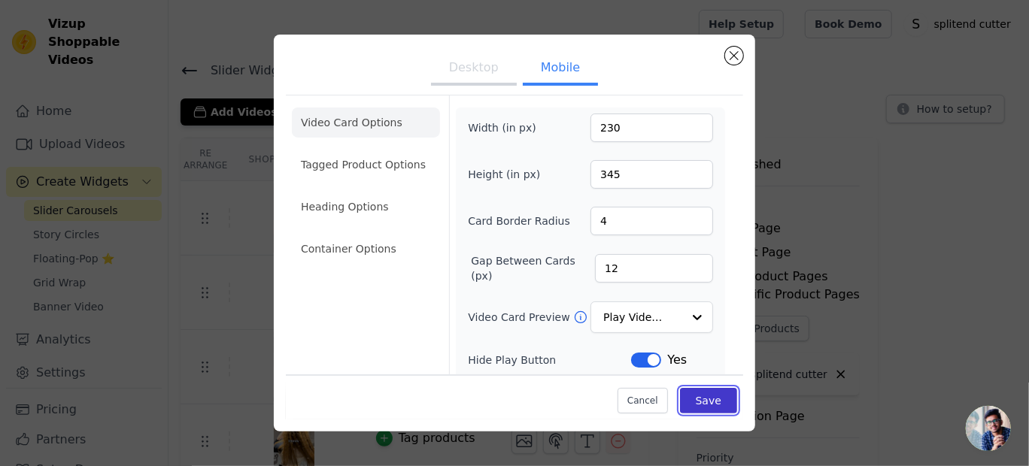
click at [697, 396] on button "Save" at bounding box center [708, 401] width 57 height 26
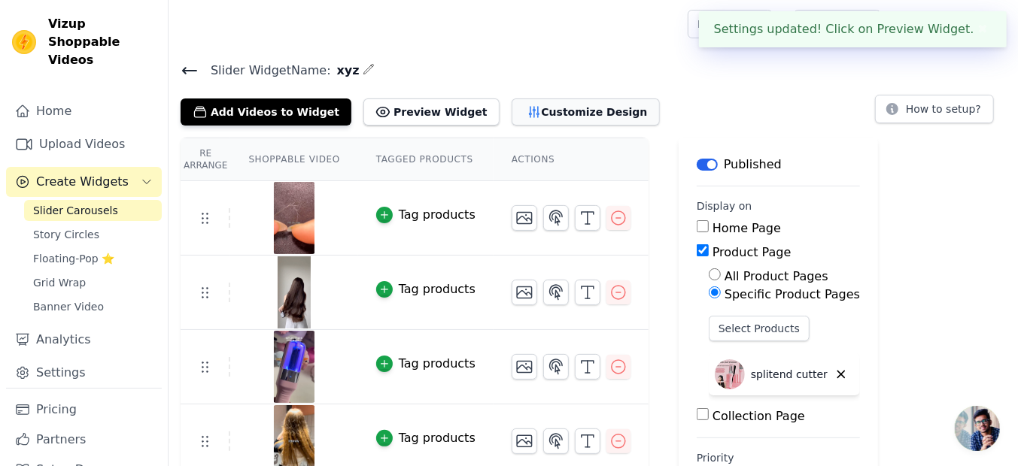
click at [534, 113] on button "Customize Design" at bounding box center [586, 112] width 148 height 27
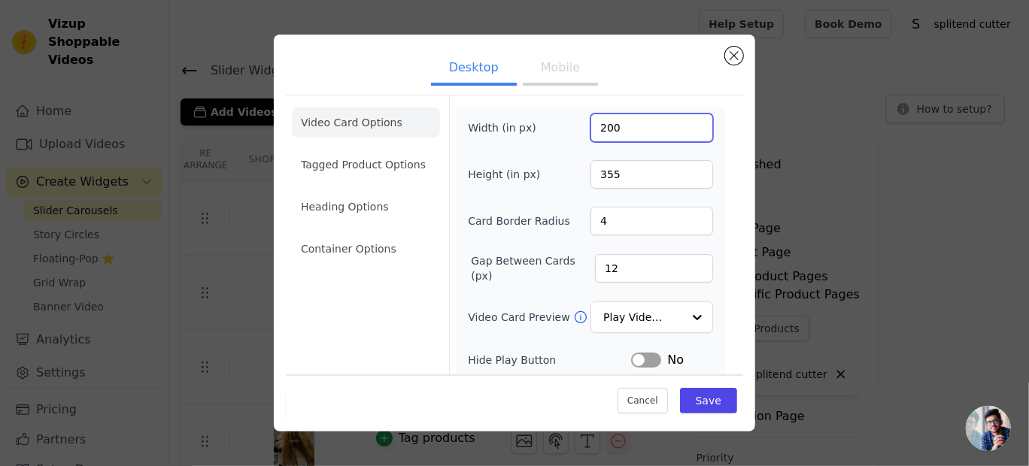
click at [607, 125] on input "200" at bounding box center [652, 128] width 123 height 29
click at [606, 125] on input "200" at bounding box center [652, 128] width 123 height 29
click at [600, 126] on input "200" at bounding box center [652, 128] width 123 height 29
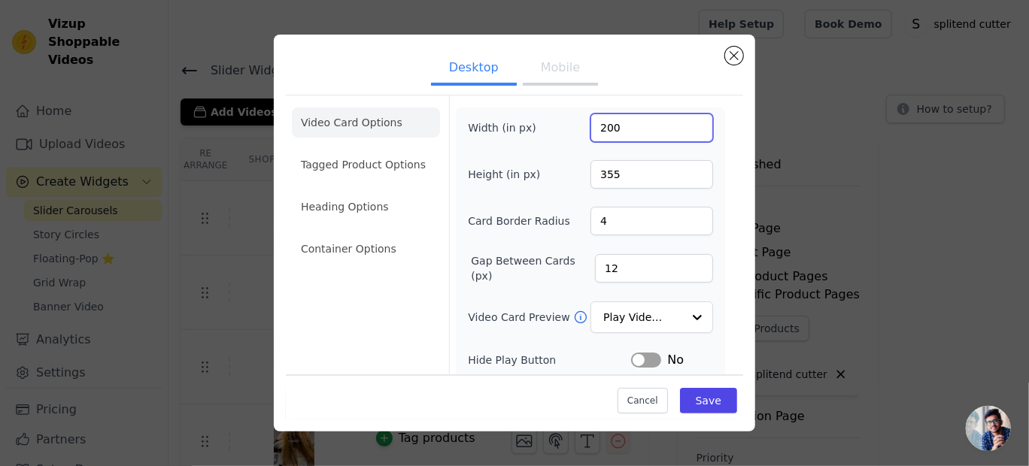
type input "270"
click at [600, 126] on input "270" at bounding box center [652, 128] width 123 height 29
type input "230"
click at [603, 172] on input "355" at bounding box center [652, 174] width 123 height 29
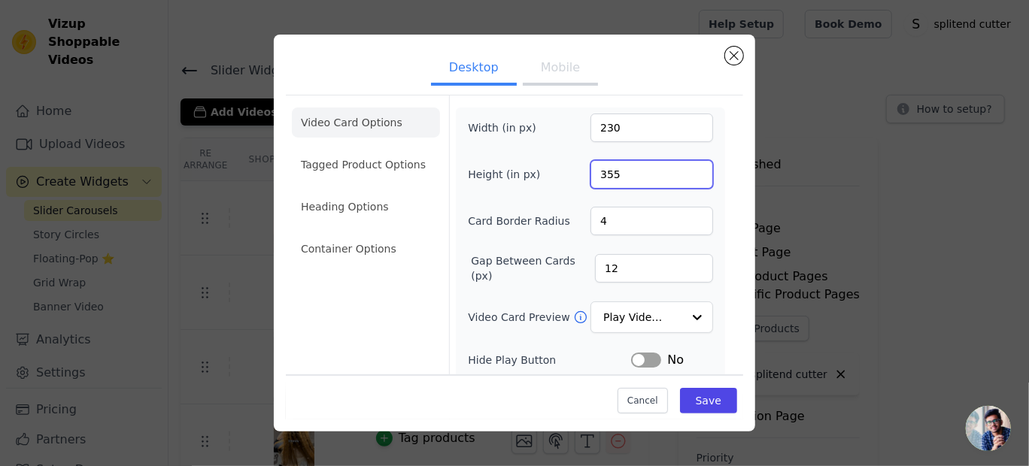
click at [603, 172] on input "355" at bounding box center [652, 174] width 123 height 29
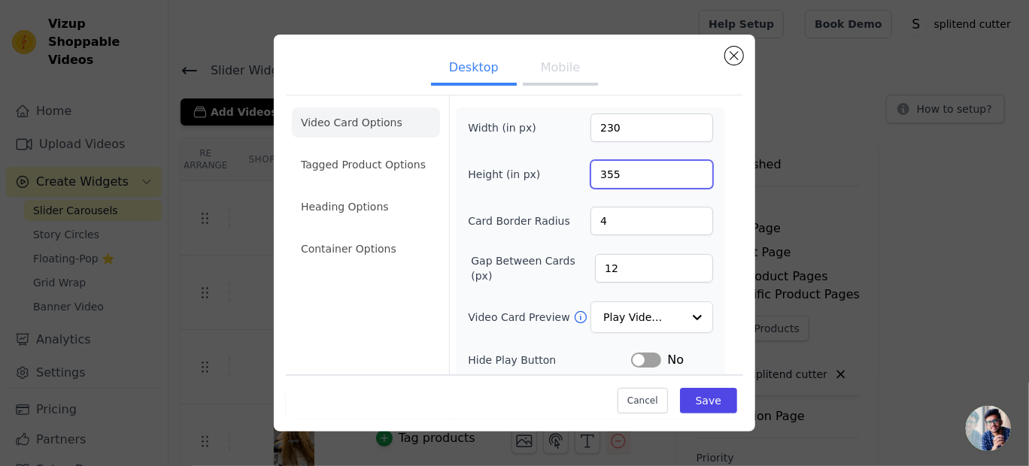
click at [603, 172] on input "355" at bounding box center [652, 174] width 123 height 29
type input "480"
click at [603, 172] on input "480" at bounding box center [652, 174] width 123 height 29
type input "345"
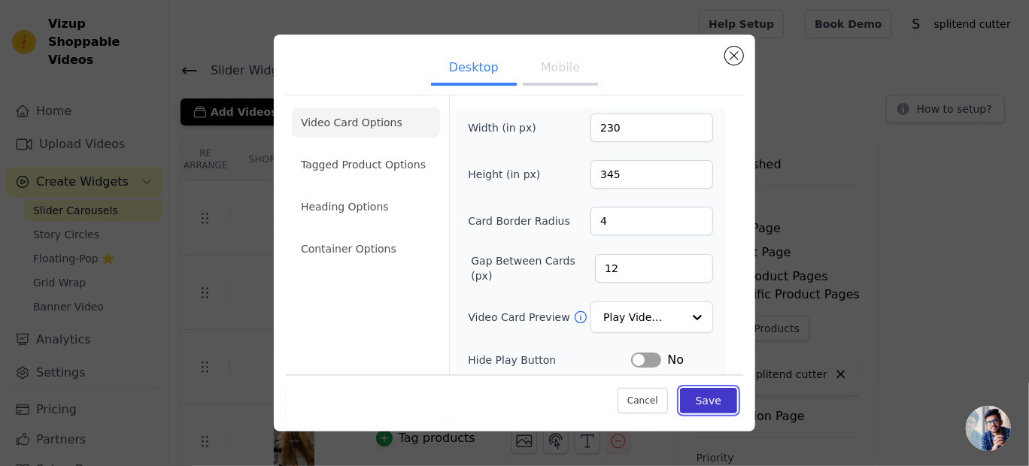
click at [697, 402] on button "Save" at bounding box center [708, 401] width 57 height 26
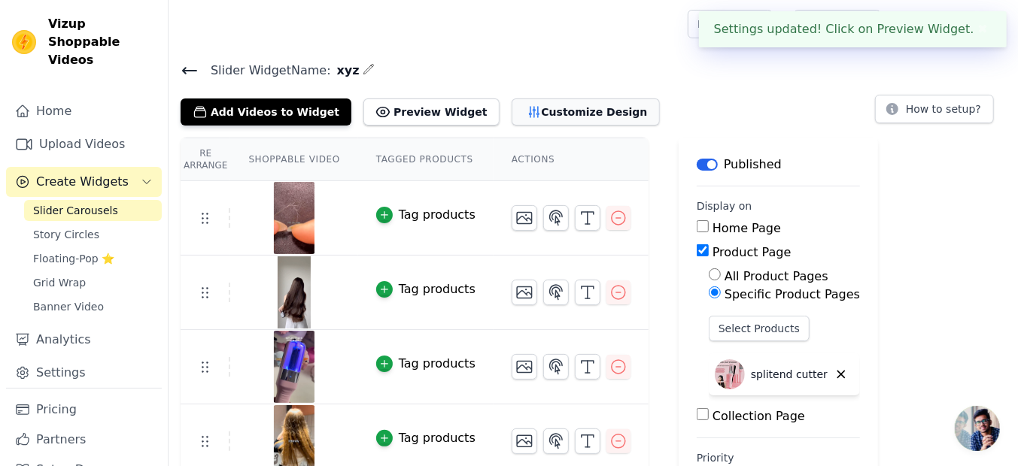
click at [543, 117] on button "Customize Design" at bounding box center [586, 112] width 148 height 27
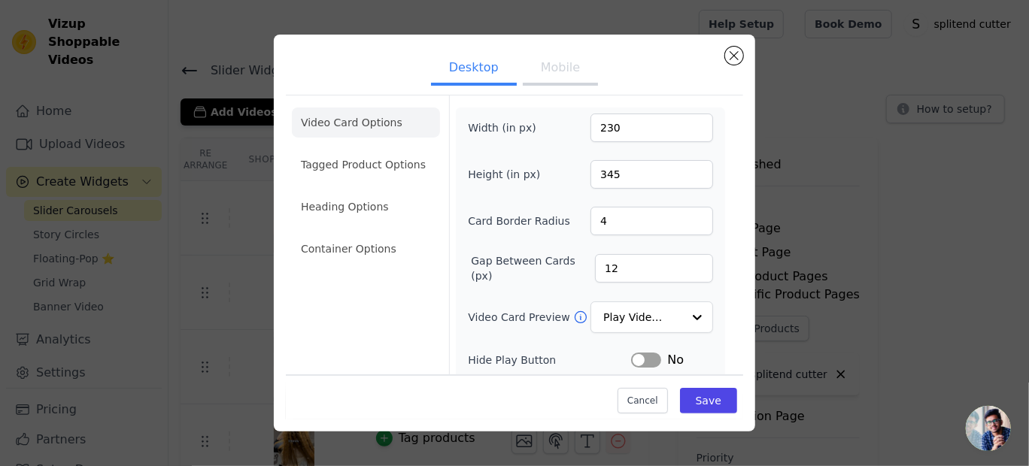
scroll to position [182, 0]
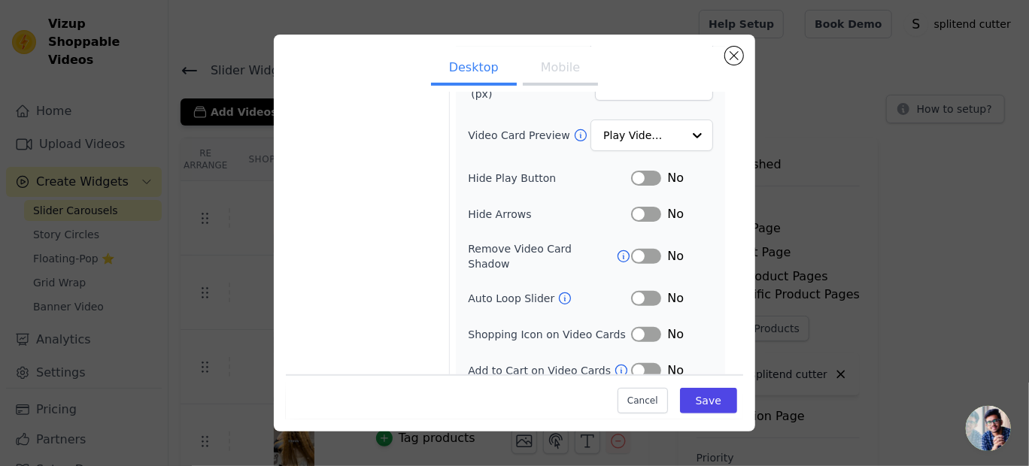
click at [658, 187] on div "Width (in px) 230 Height (in px) 345 Card Border Radius 4 Gap Between Cards (px…" at bounding box center [590, 156] width 245 height 448
click at [648, 209] on button "Label" at bounding box center [646, 214] width 30 height 15
click at [637, 171] on button "Label" at bounding box center [646, 178] width 30 height 15
click at [632, 363] on button "Label" at bounding box center [646, 370] width 30 height 15
click at [703, 399] on button "Save" at bounding box center [708, 401] width 57 height 26
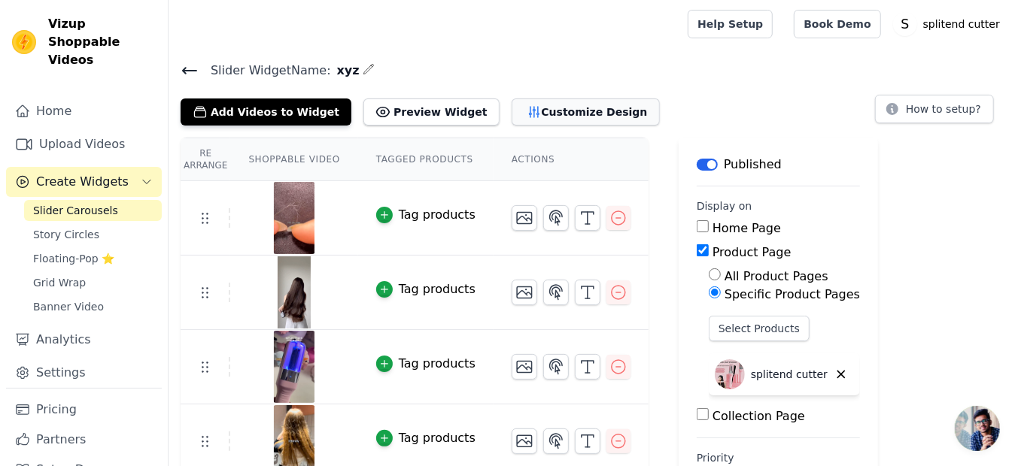
click at [539, 114] on button "Customize Design" at bounding box center [586, 112] width 148 height 27
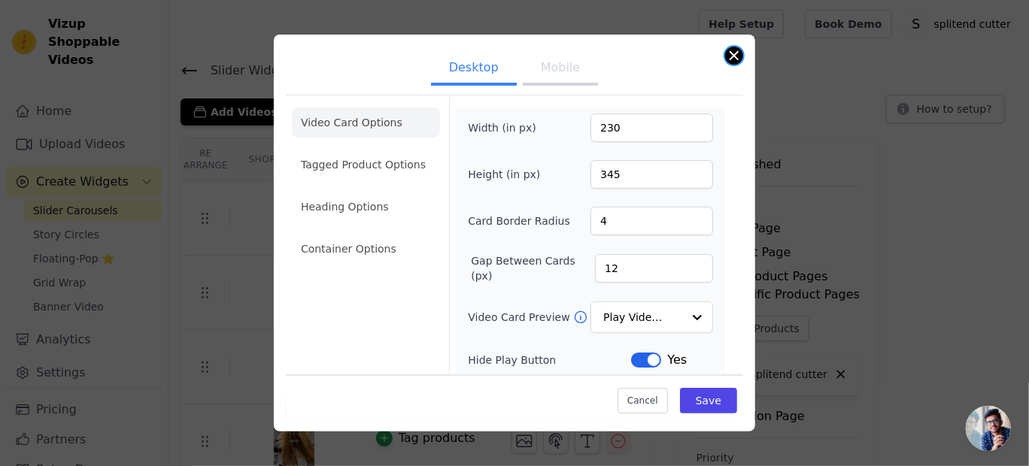
click at [738, 56] on button "Close modal" at bounding box center [734, 56] width 18 height 18
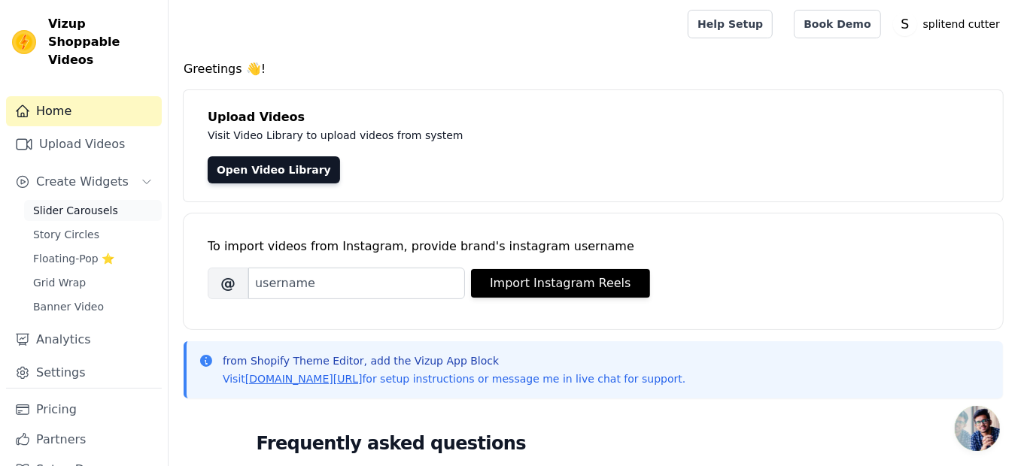
click at [88, 203] on span "Slider Carousels" at bounding box center [75, 210] width 85 height 15
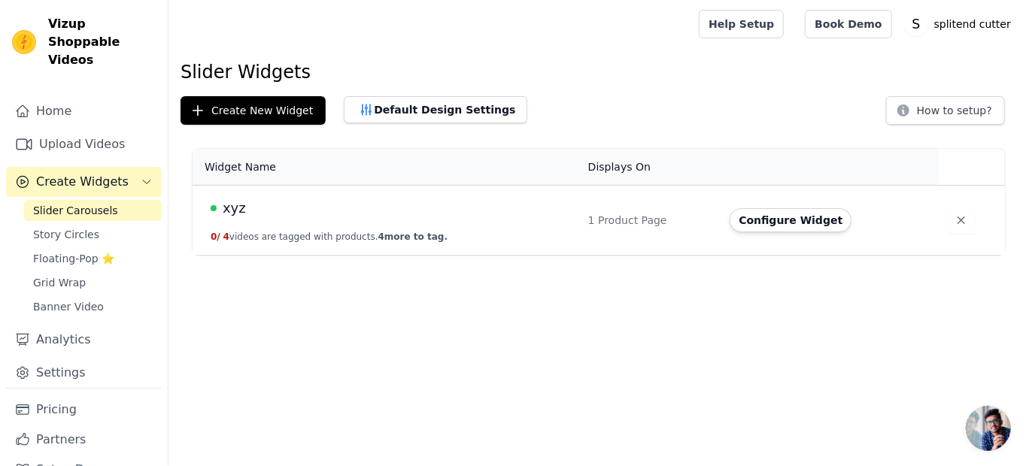
click at [241, 211] on div "xyz" at bounding box center [391, 208] width 360 height 21
click at [246, 208] on div "xyz" at bounding box center [391, 208] width 360 height 21
click at [223, 211] on span "xyz" at bounding box center [234, 208] width 23 height 21
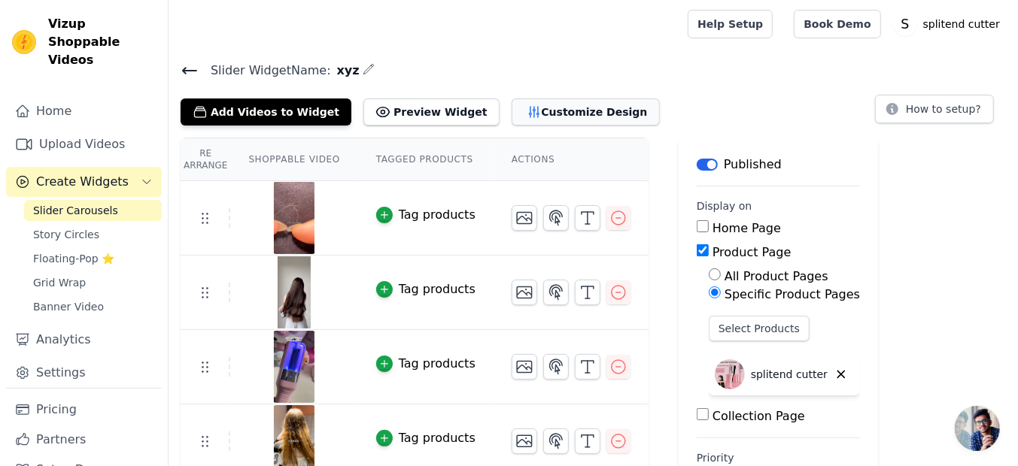
click at [544, 119] on button "Customize Design" at bounding box center [586, 112] width 148 height 27
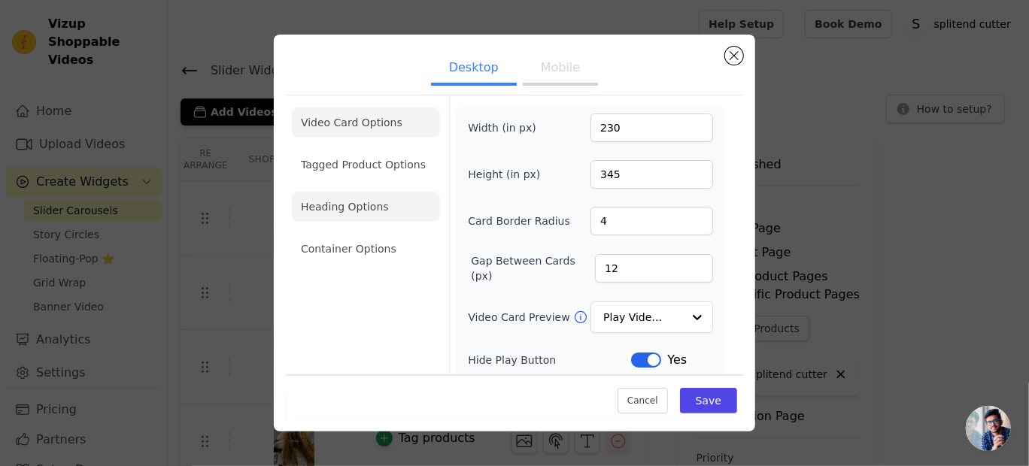
click at [369, 196] on li "Heading Options" at bounding box center [366, 207] width 148 height 30
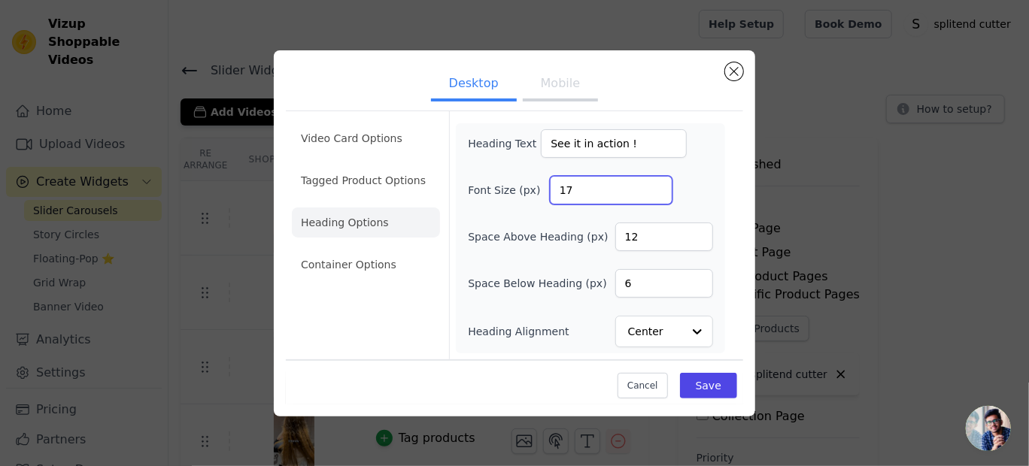
click at [654, 182] on input "17" at bounding box center [611, 190] width 123 height 29
click at [654, 182] on input "18" at bounding box center [611, 190] width 123 height 29
click at [654, 182] on input "19" at bounding box center [611, 190] width 123 height 29
click at [654, 182] on input "20" at bounding box center [611, 190] width 123 height 29
click at [654, 182] on input "21" at bounding box center [611, 190] width 123 height 29
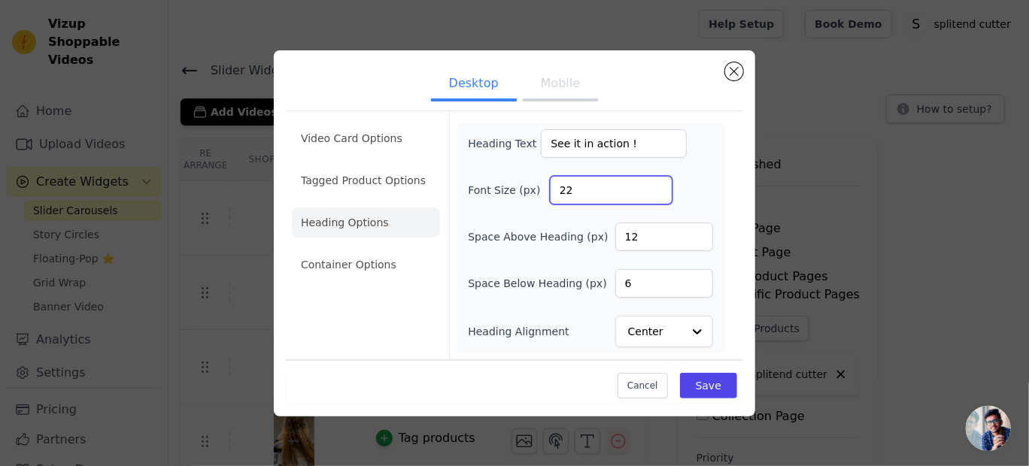
click at [654, 182] on input "22" at bounding box center [611, 190] width 123 height 29
click at [654, 182] on input "23" at bounding box center [611, 190] width 123 height 29
click at [654, 182] on input "24" at bounding box center [611, 190] width 123 height 29
type input "25"
click at [654, 182] on input "25" at bounding box center [611, 190] width 123 height 29
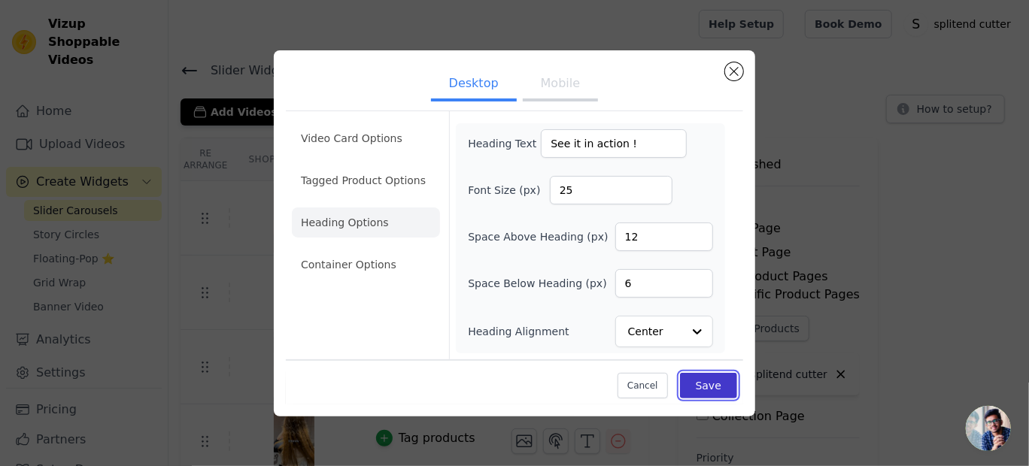
click at [707, 391] on button "Save" at bounding box center [708, 386] width 57 height 26
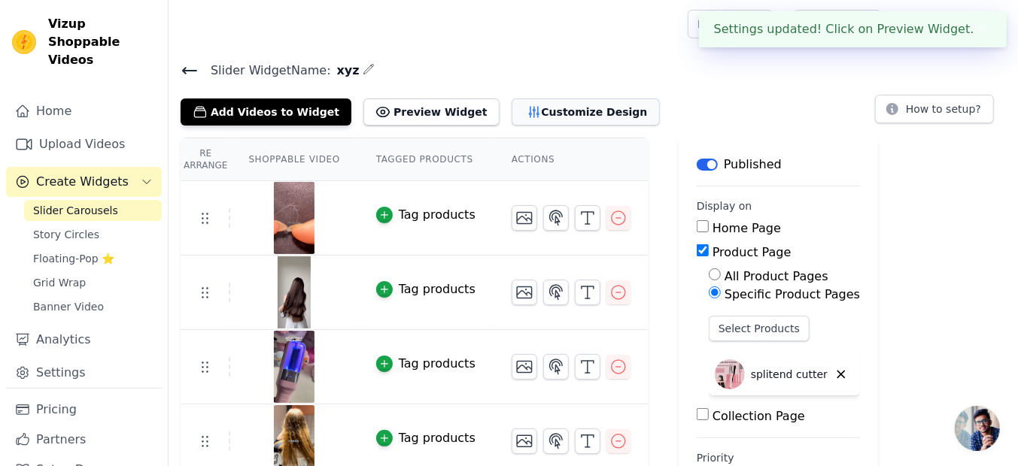
click at [549, 103] on button "Customize Design" at bounding box center [586, 112] width 148 height 27
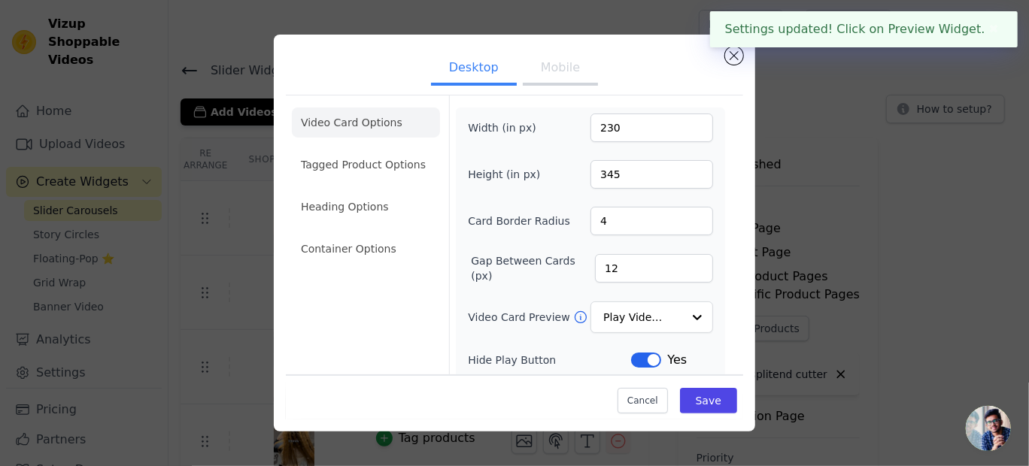
click at [551, 64] on button "Mobile" at bounding box center [560, 69] width 75 height 33
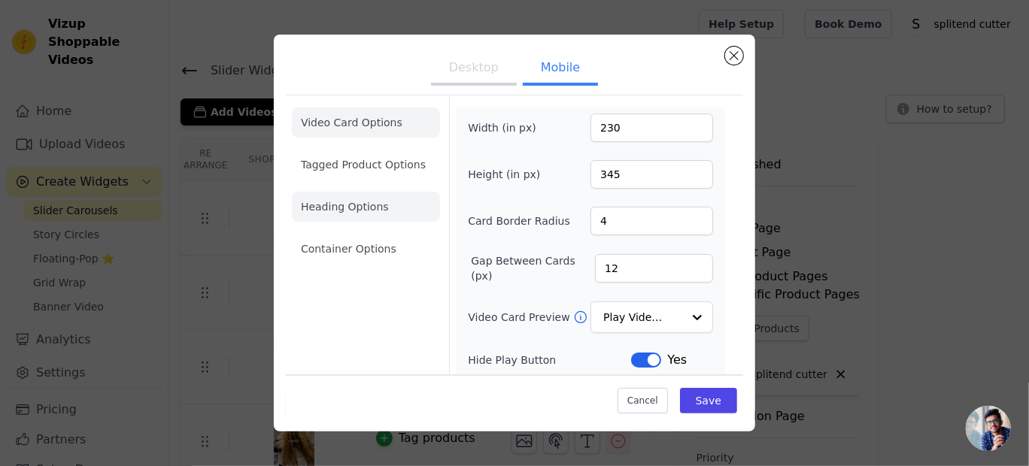
click at [390, 204] on li "Heading Options" at bounding box center [366, 207] width 148 height 30
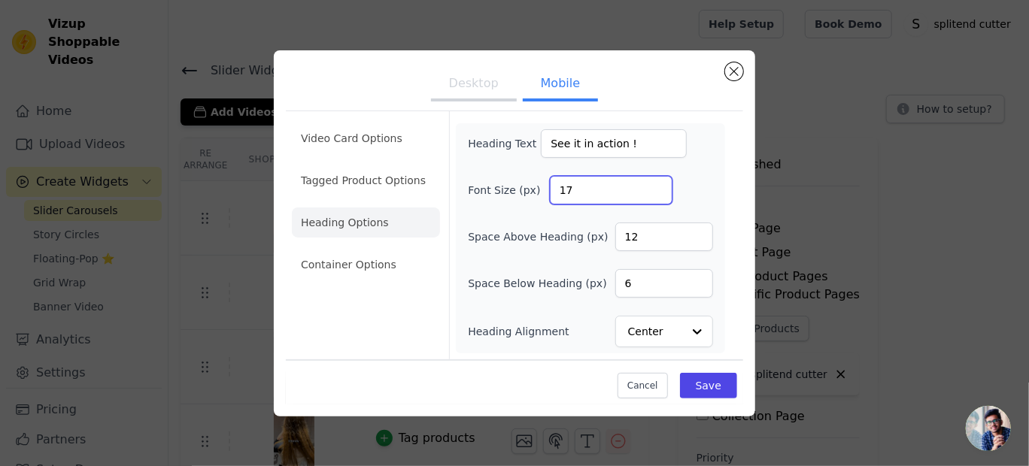
click at [656, 185] on input "17" at bounding box center [611, 190] width 123 height 29
click at [656, 185] on input "18" at bounding box center [611, 190] width 123 height 29
click at [656, 185] on input "19" at bounding box center [611, 190] width 123 height 29
click at [656, 185] on input "20" at bounding box center [611, 190] width 123 height 29
click at [656, 185] on input "21" at bounding box center [611, 190] width 123 height 29
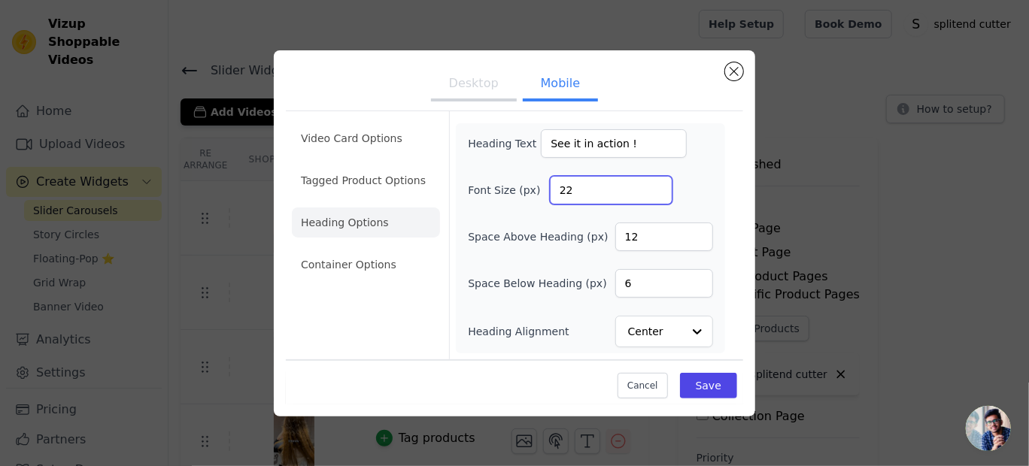
click at [656, 185] on input "22" at bounding box center [611, 190] width 123 height 29
click at [656, 185] on input "23" at bounding box center [611, 190] width 123 height 29
click at [656, 185] on input "24" at bounding box center [611, 190] width 123 height 29
click at [656, 185] on input "25" at bounding box center [611, 190] width 123 height 29
type input "26"
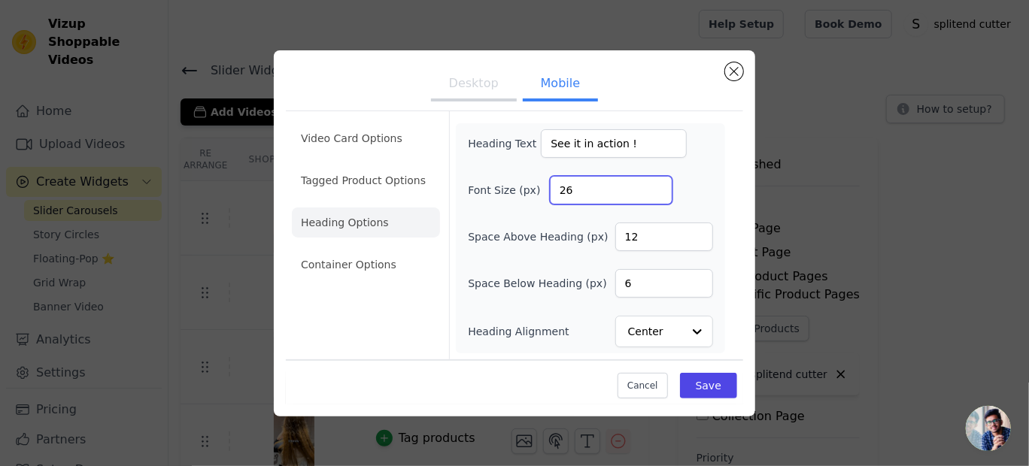
click at [656, 185] on input "26" at bounding box center [611, 190] width 123 height 29
click at [695, 373] on button "Save" at bounding box center [708, 386] width 57 height 26
